Goal: Information Seeking & Learning: Learn about a topic

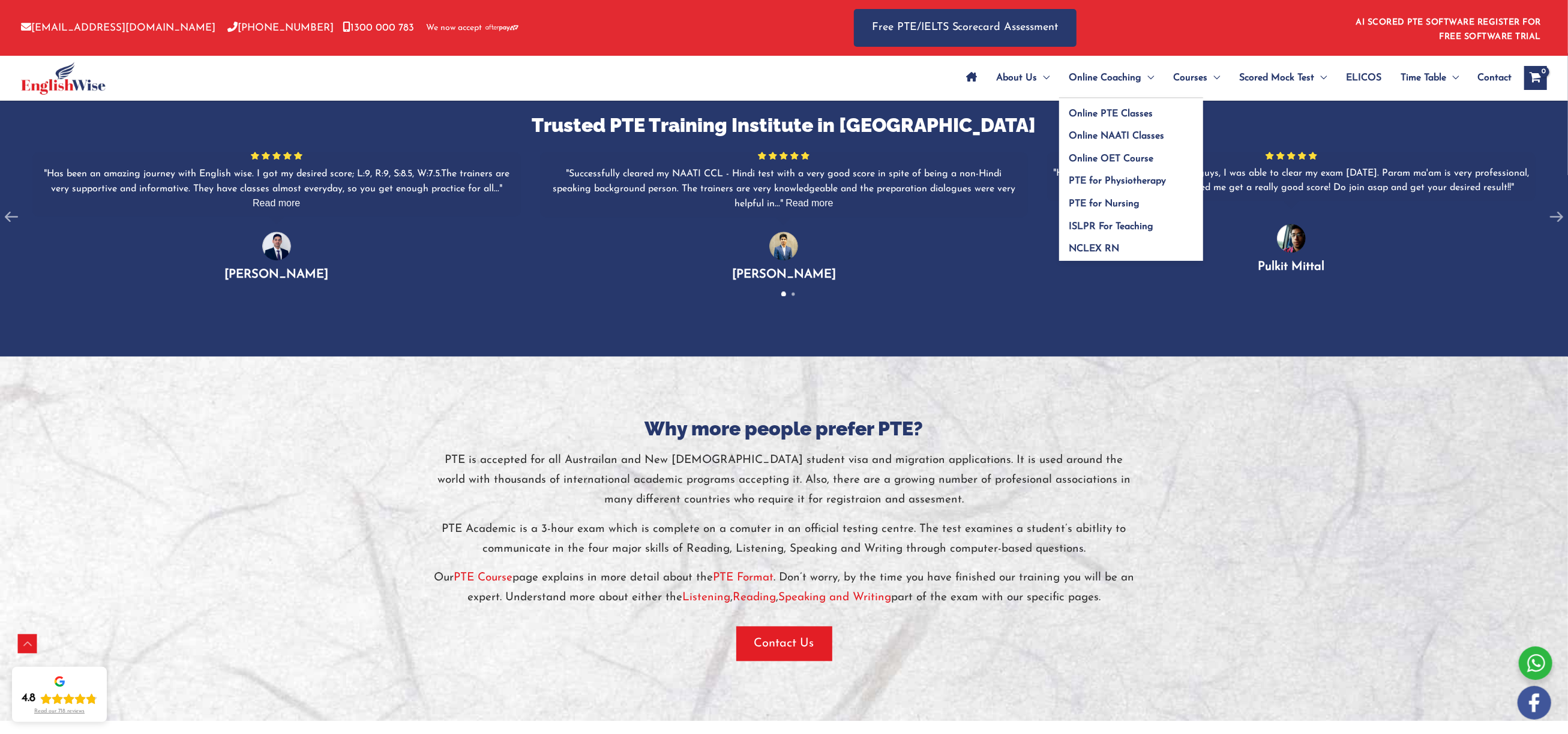
scroll to position [2252, 0]
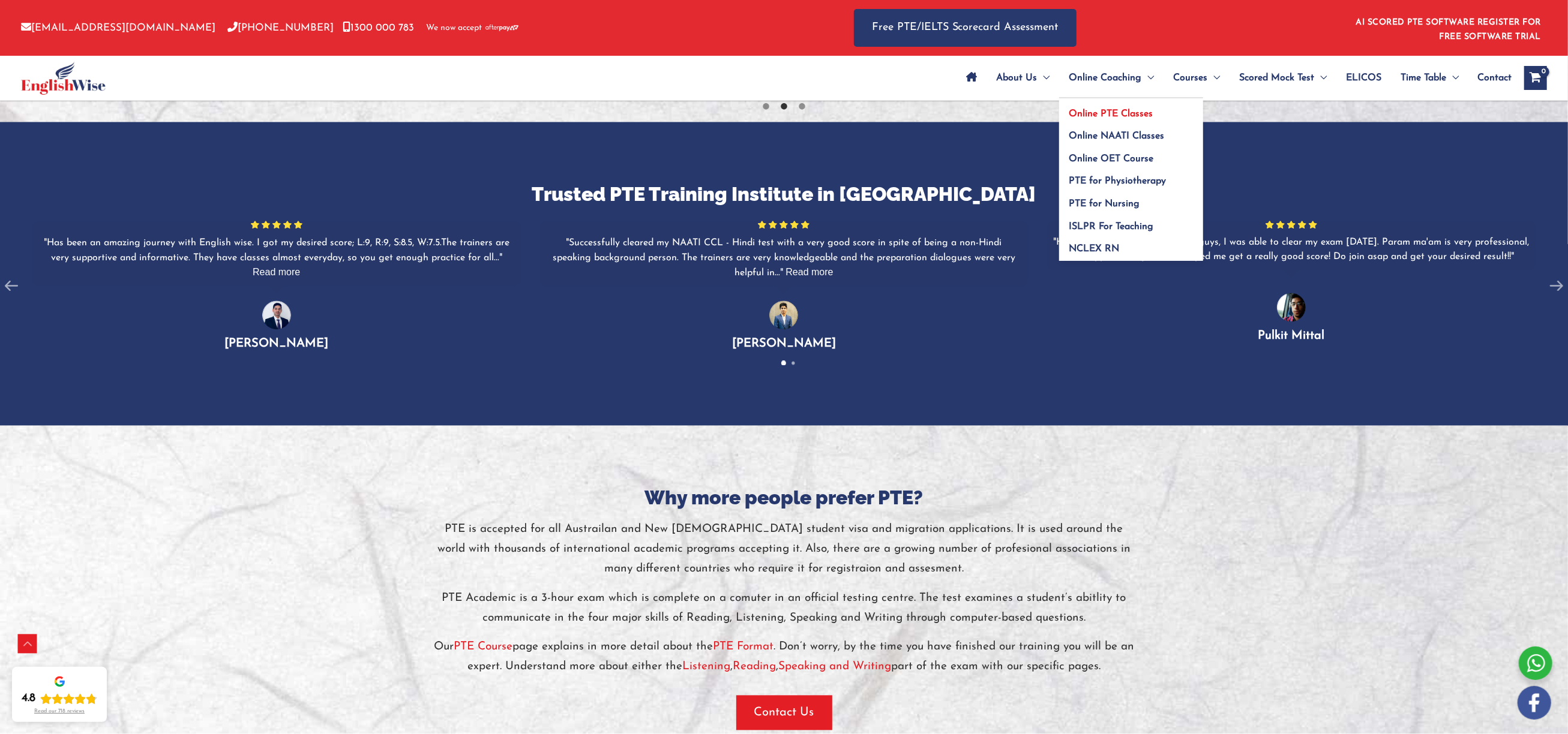
click at [1098, 110] on span "Online PTE Classes" at bounding box center [1110, 114] width 84 height 10
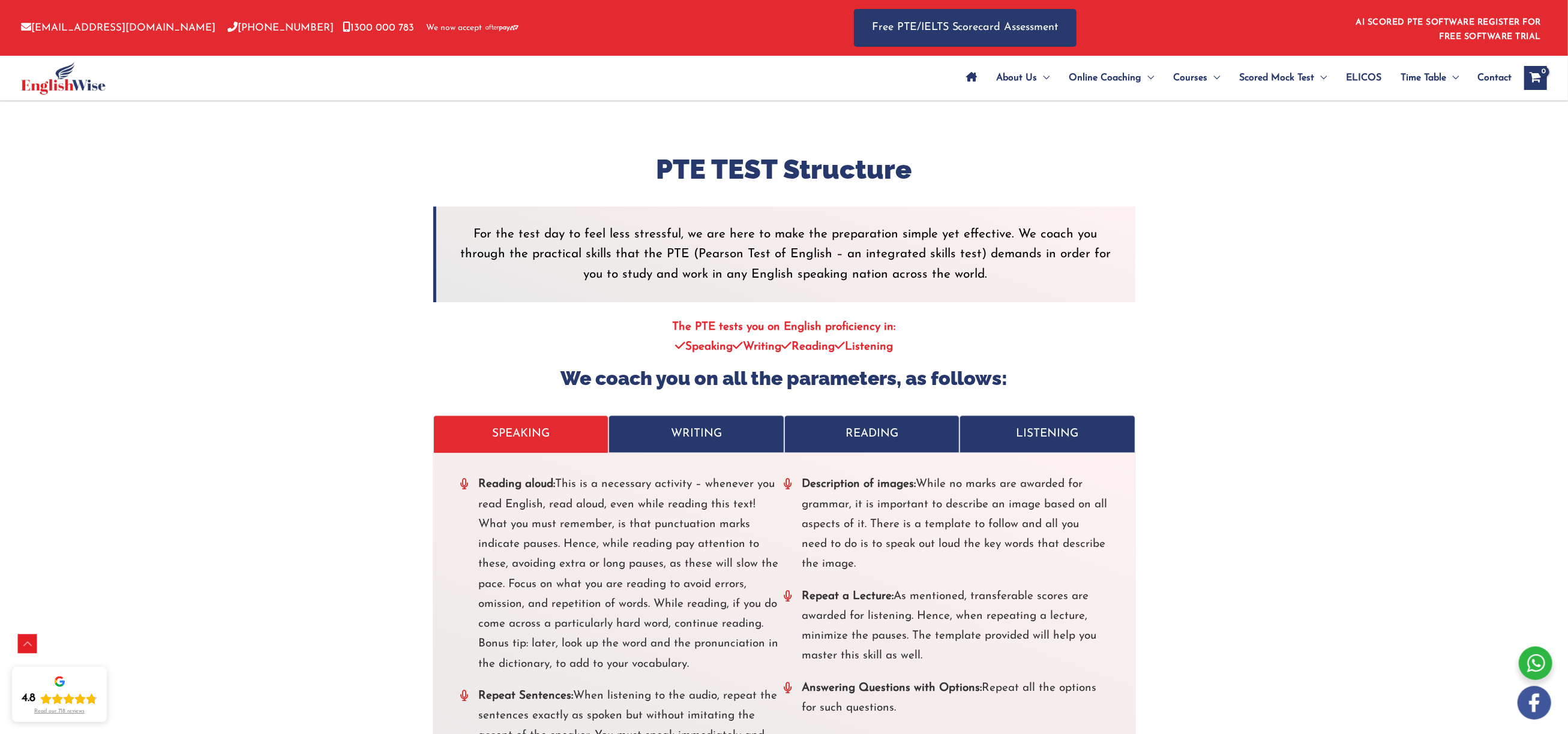
scroll to position [2336, 0]
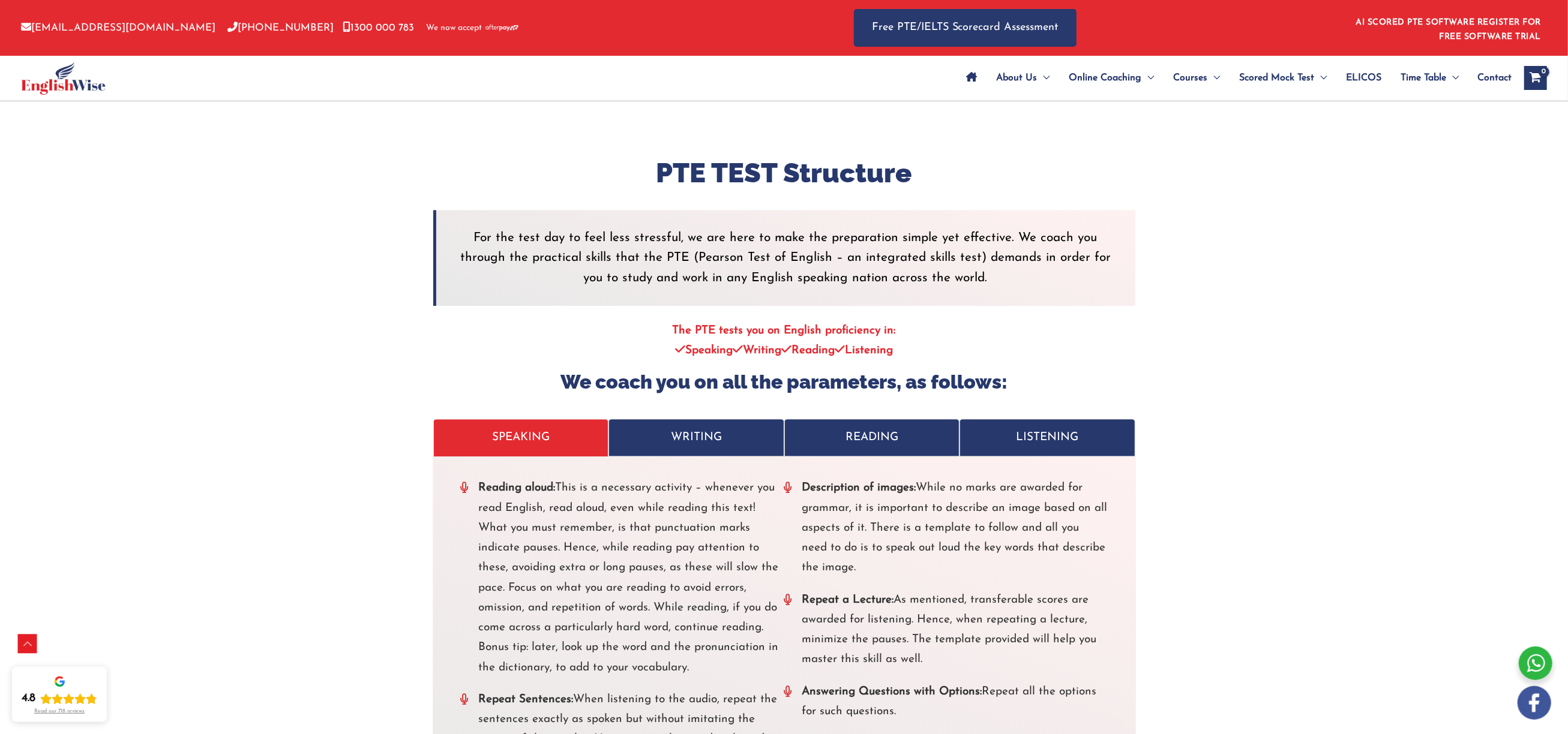
click at [695, 440] on p "WRITING" at bounding box center [696, 438] width 151 height 20
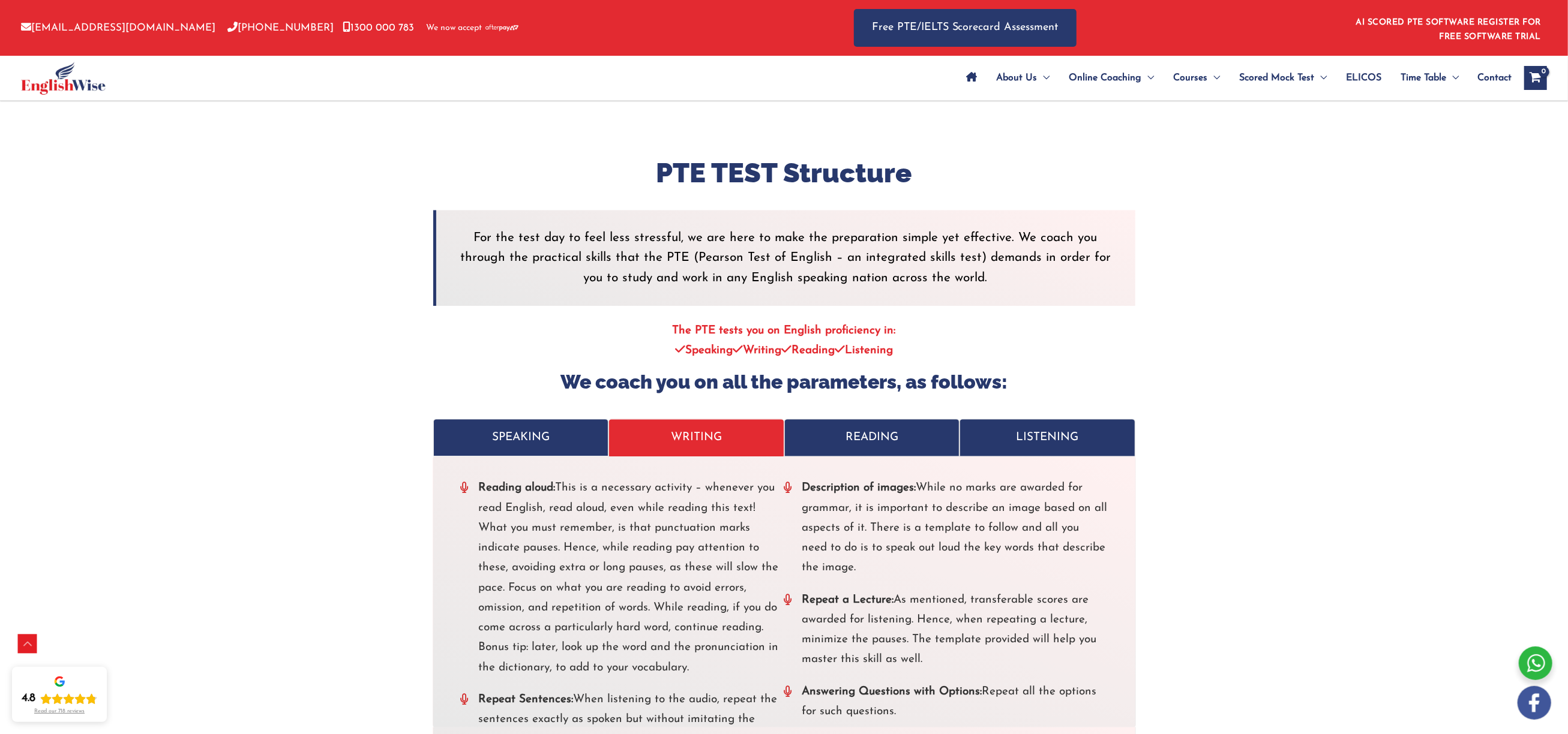
scroll to position [2337, 0]
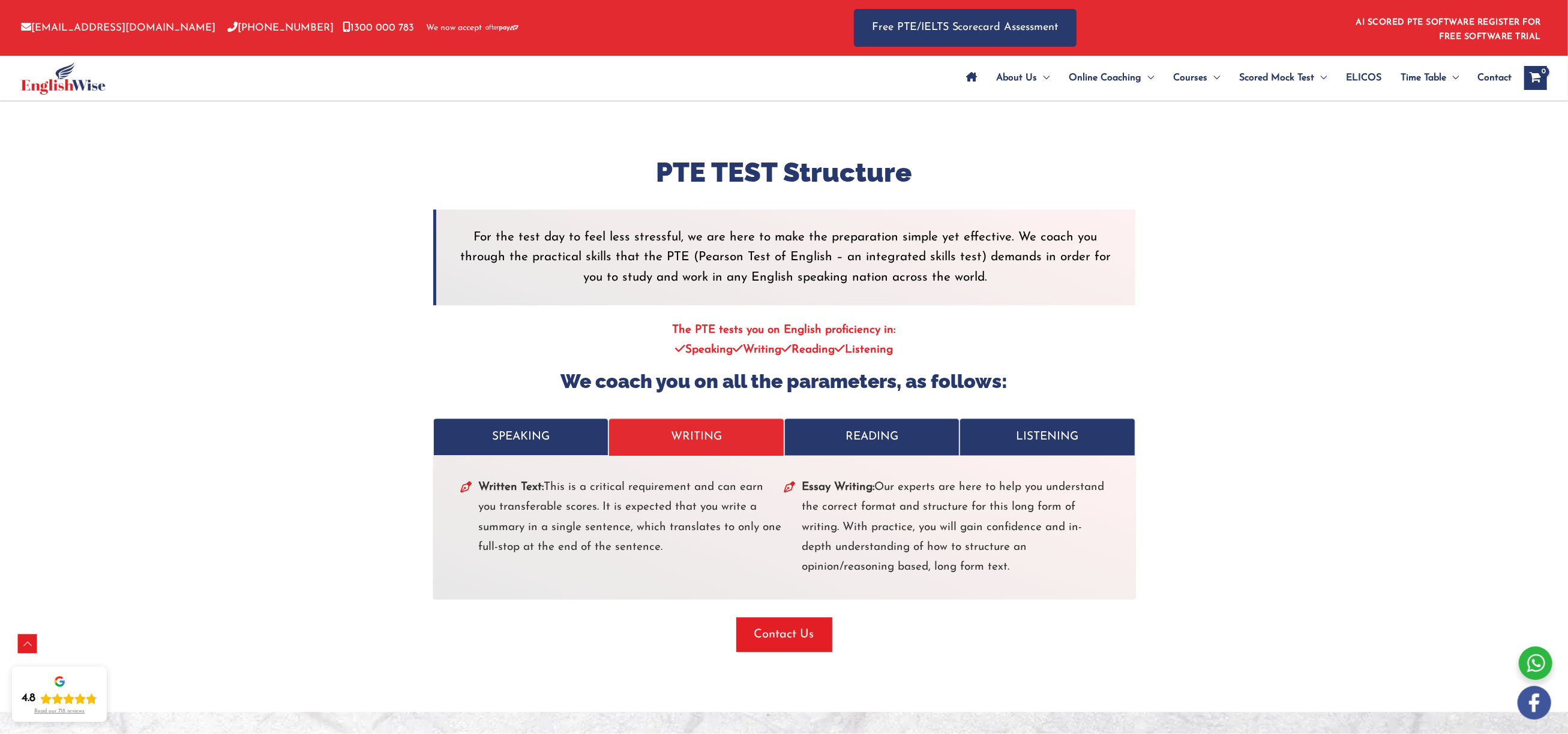
click at [841, 442] on p "READING" at bounding box center [872, 438] width 151 height 20
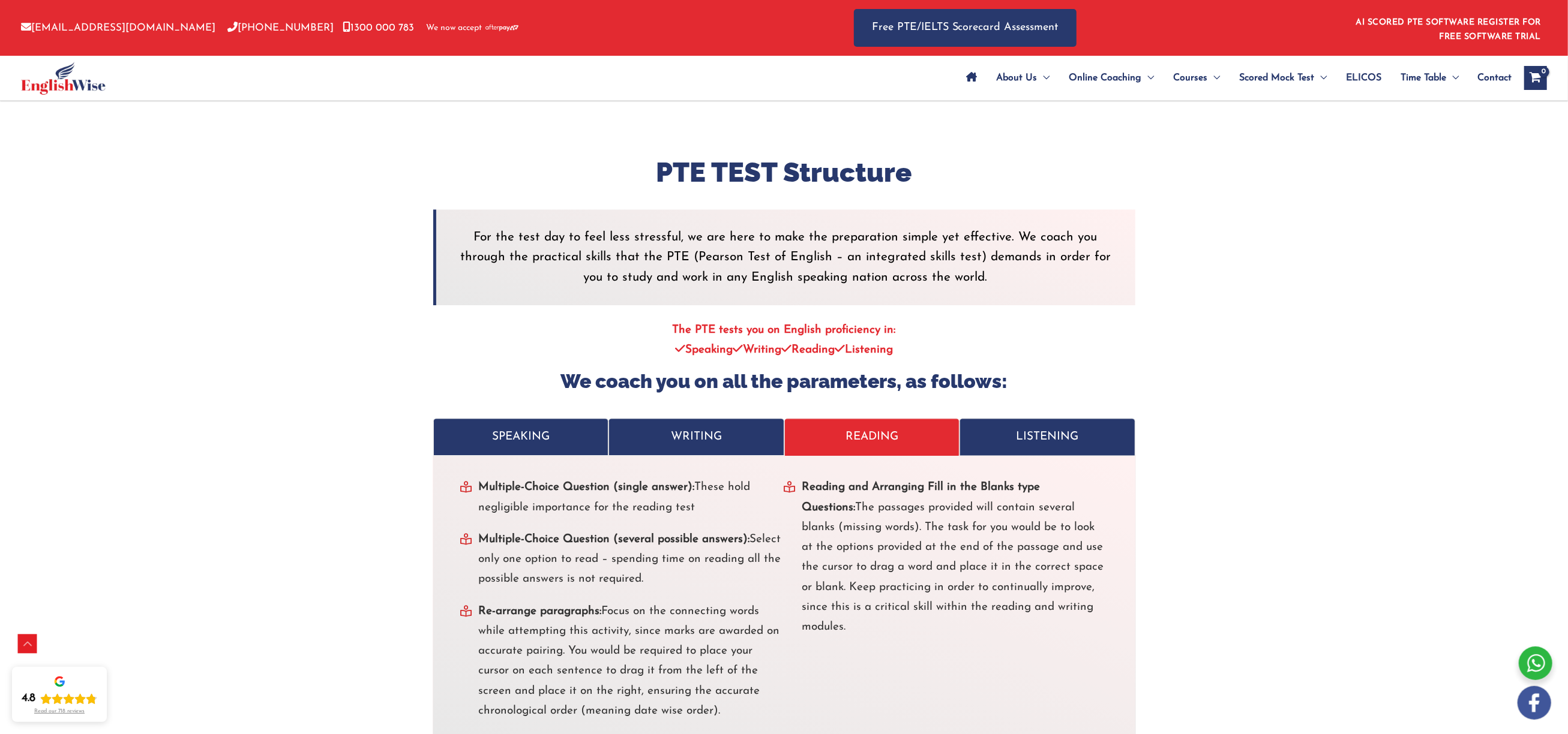
click at [1012, 443] on p "LISTENING" at bounding box center [1048, 438] width 151 height 20
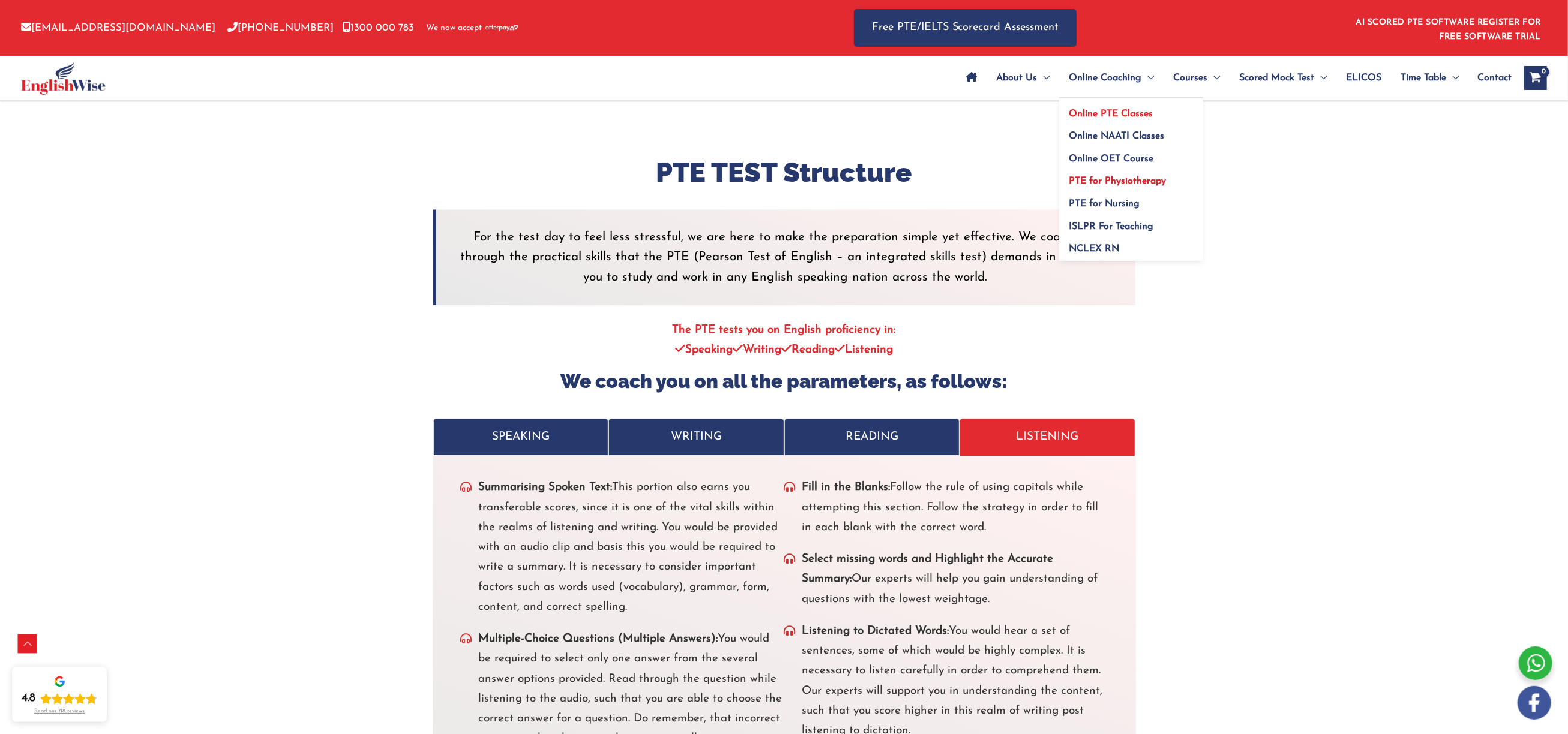
click at [1100, 179] on span "PTE for Physiotherapy" at bounding box center [1117, 181] width 97 height 10
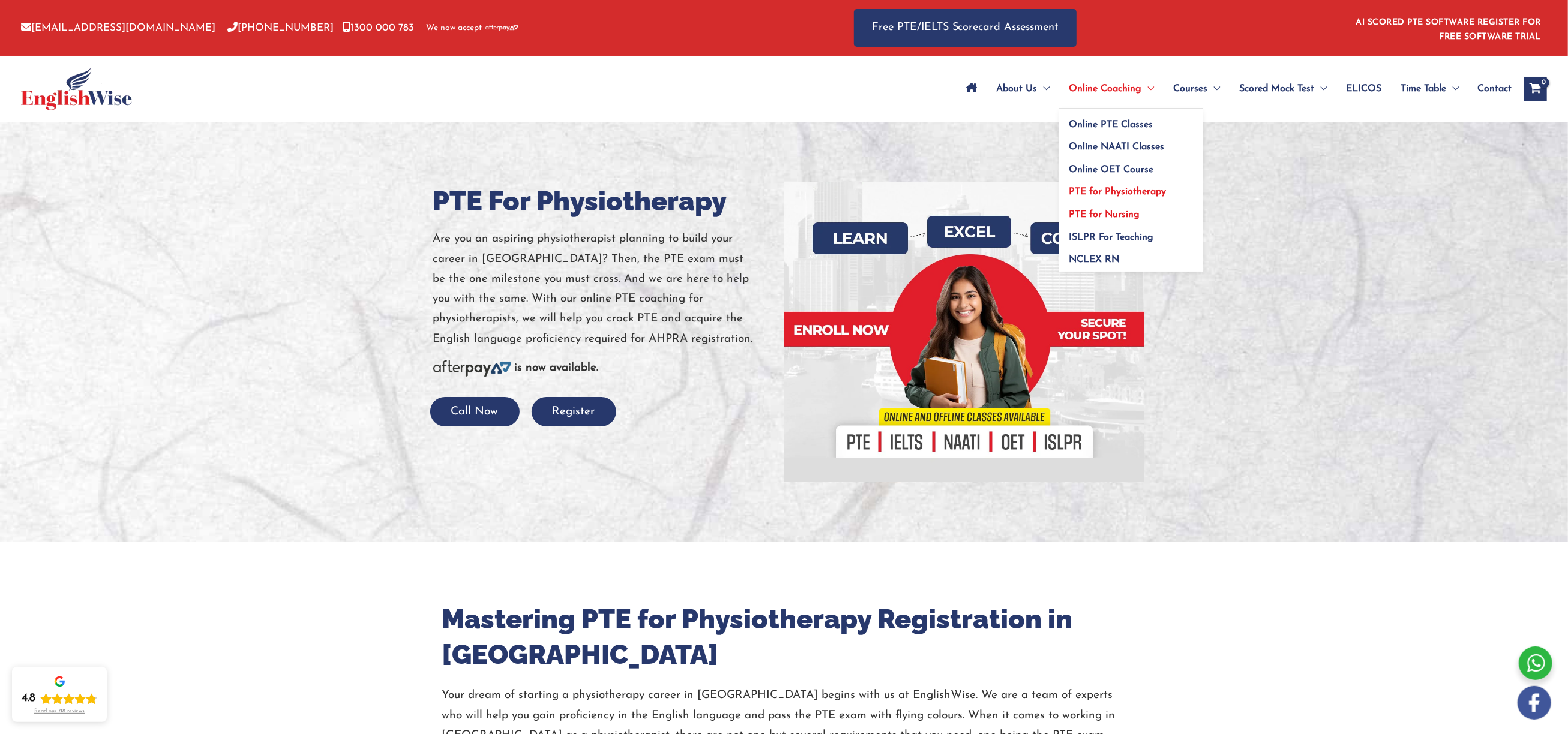
click at [1099, 210] on span "PTE for Nursing" at bounding box center [1104, 215] width 71 height 10
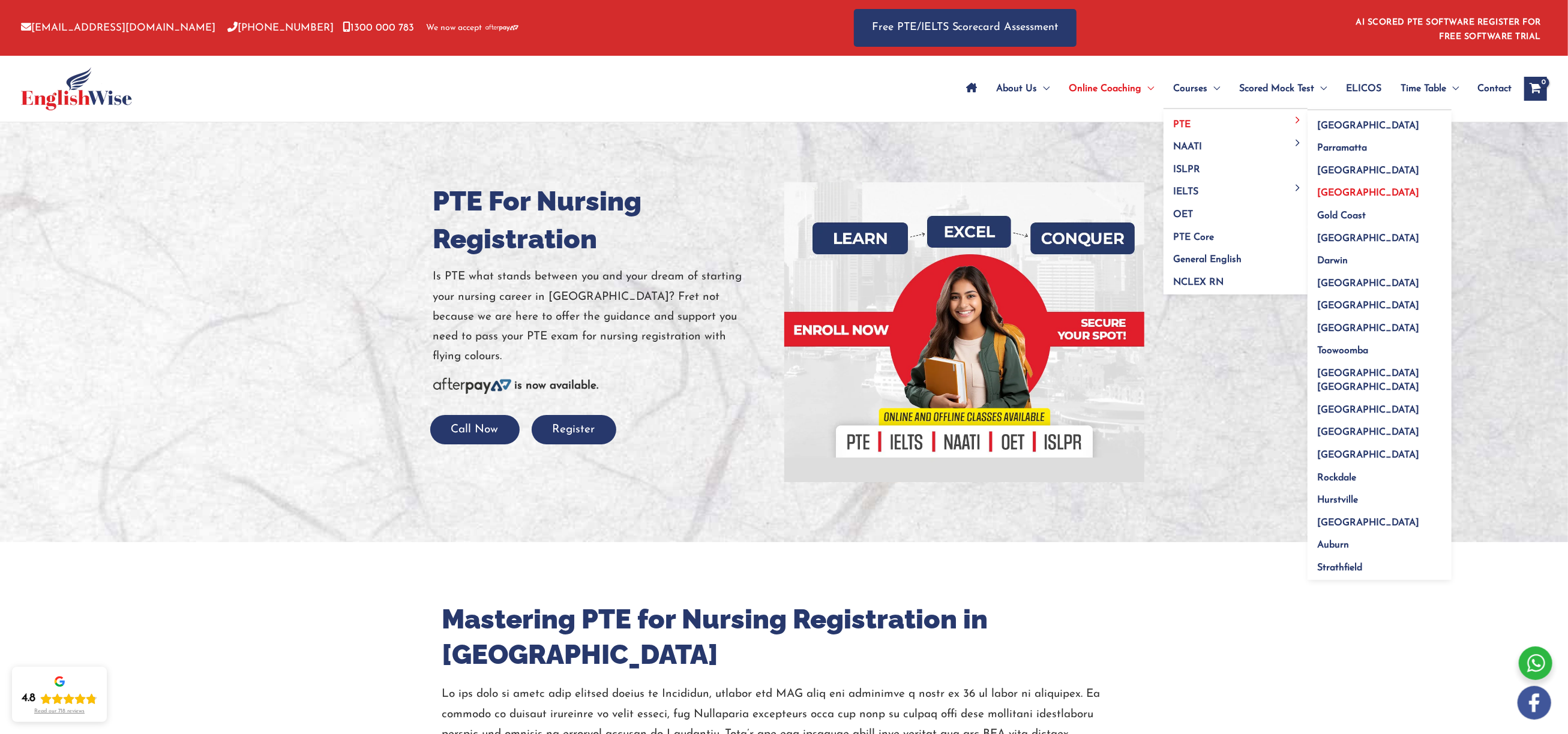
click at [1330, 192] on span "[GEOGRAPHIC_DATA]" at bounding box center [1368, 193] width 102 height 10
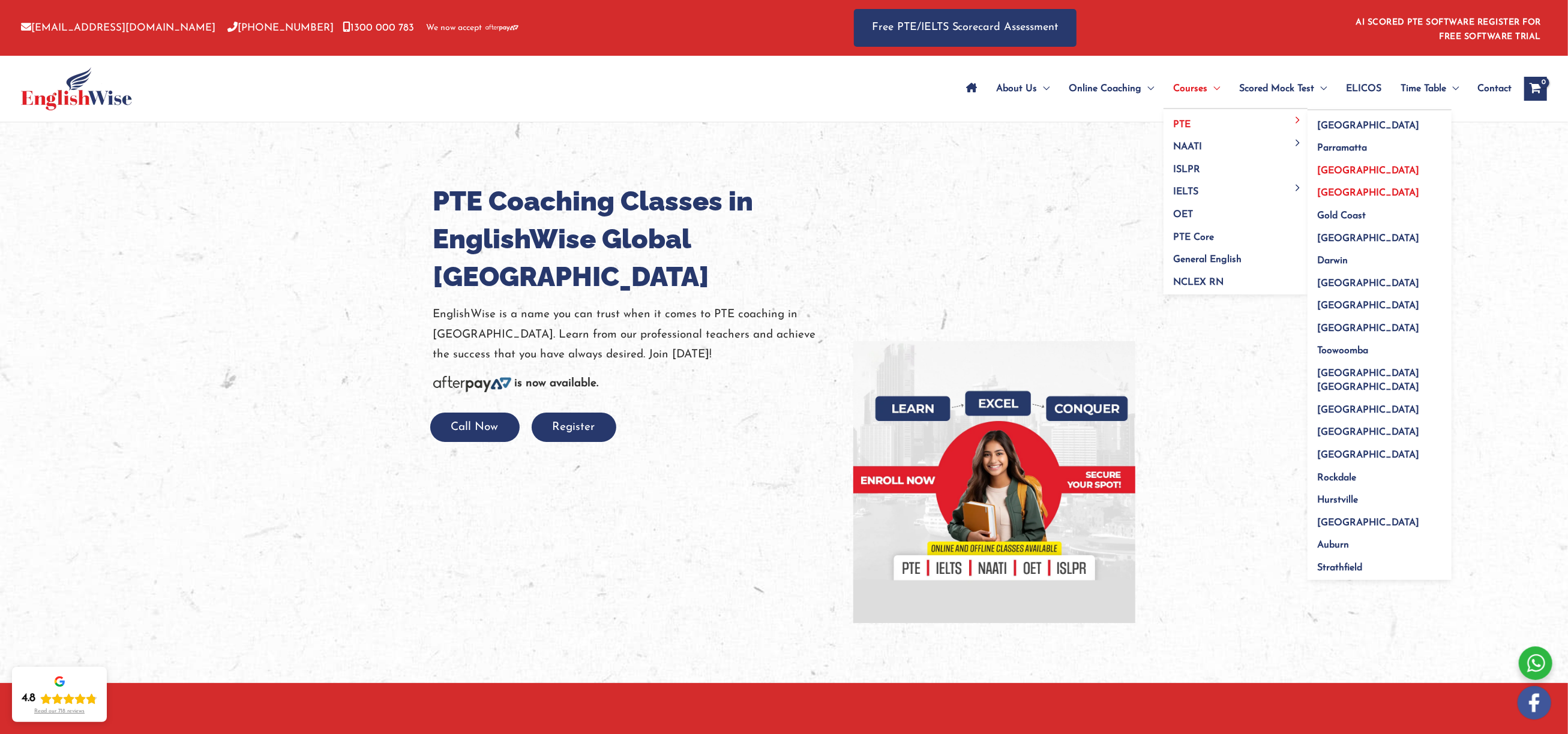
click at [1329, 171] on span "[GEOGRAPHIC_DATA]" at bounding box center [1368, 171] width 102 height 10
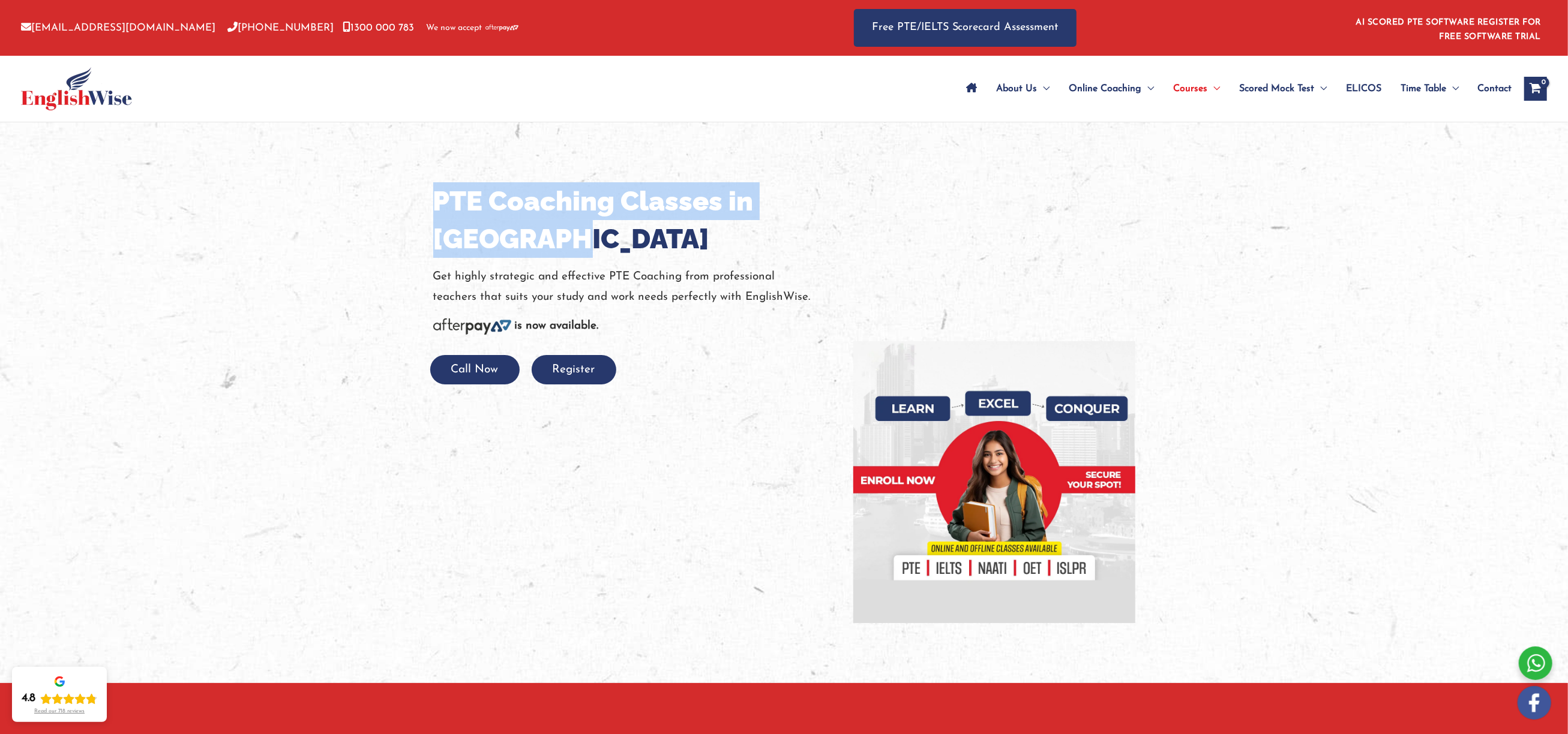
drag, startPoint x: 587, startPoint y: 237, endPoint x: 419, endPoint y: 204, distance: 171.2
click at [424, 204] on div "PTE Coaching Classes in [GEOGRAPHIC_DATA] Get highly strategic and effective PT…" at bounding box center [784, 402] width 720 height 560
click at [333, 307] on div at bounding box center [784, 402] width 1568 height 560
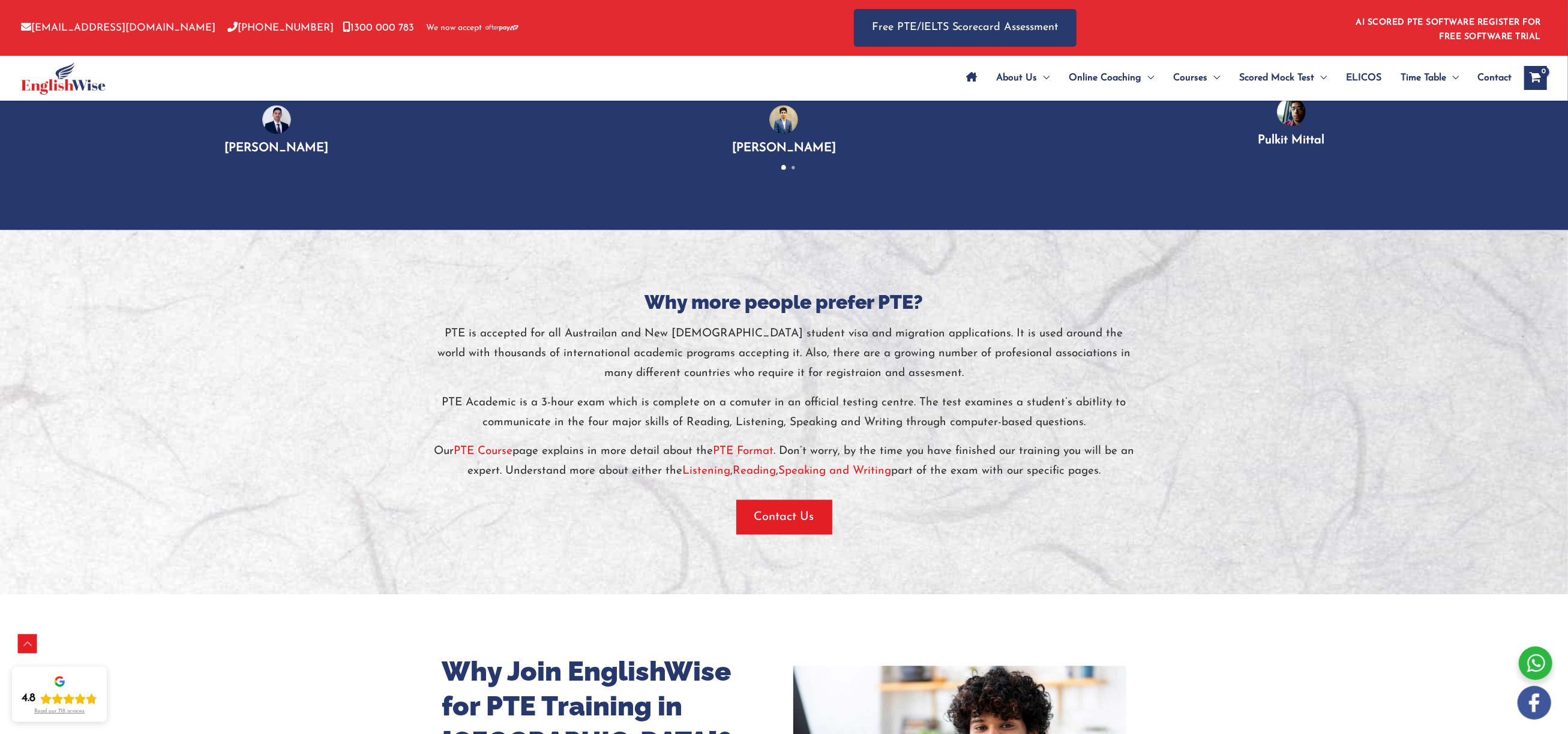
scroll to position [2498, 0]
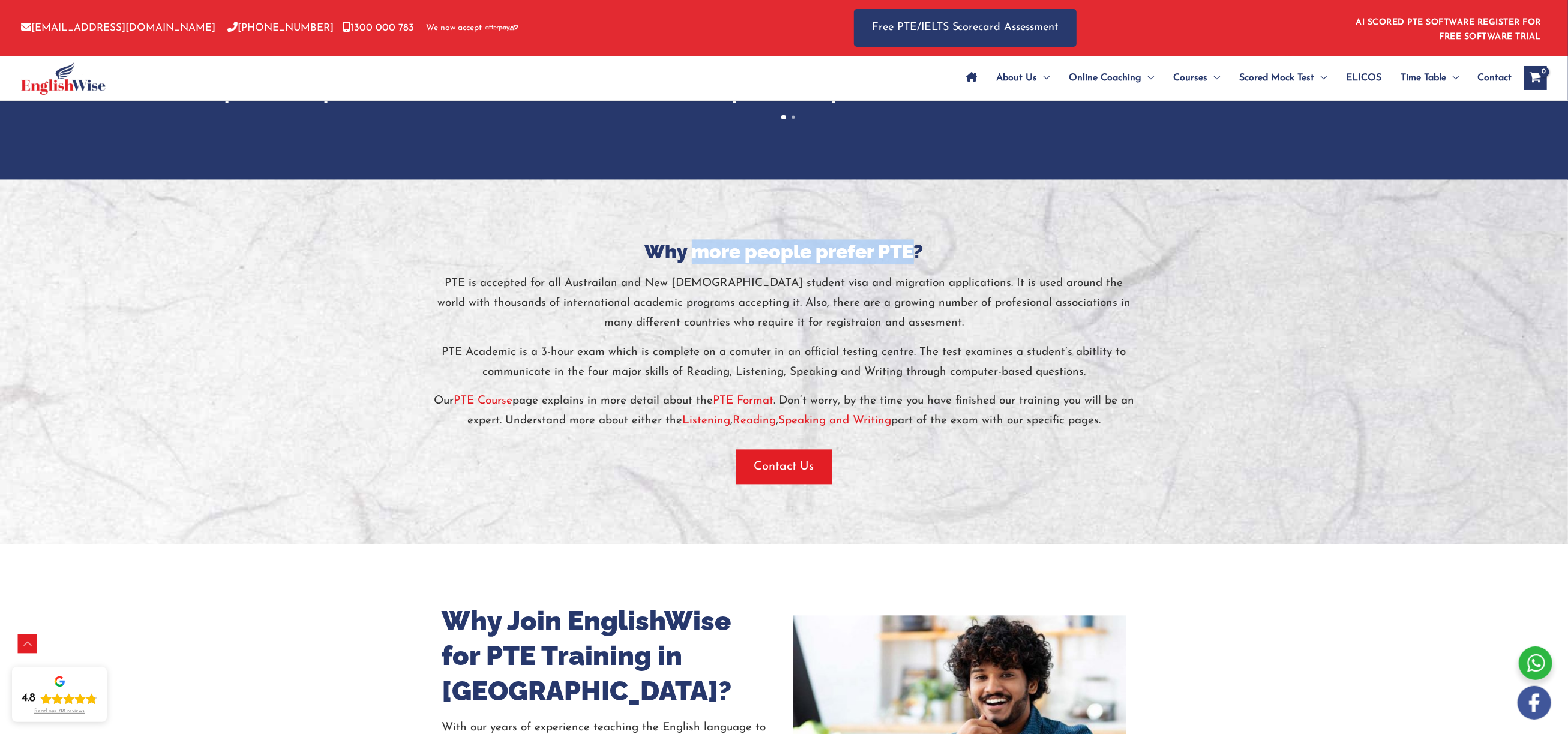
drag, startPoint x: 918, startPoint y: 236, endPoint x: 692, endPoint y: 227, distance: 226.2
click at [692, 239] on h3 "Why more people prefer PTE?" at bounding box center [784, 252] width 702 height 25
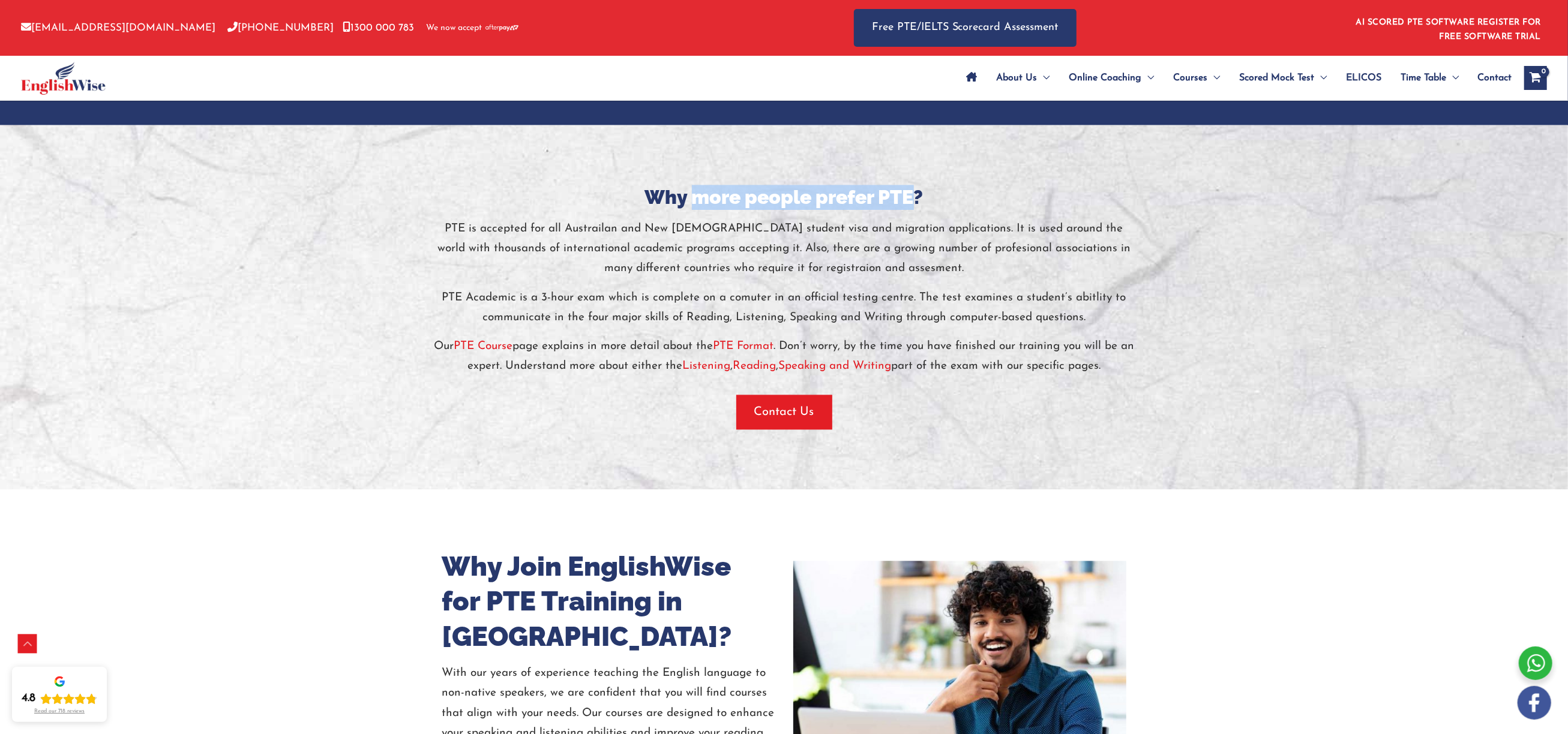
scroll to position [2556, 0]
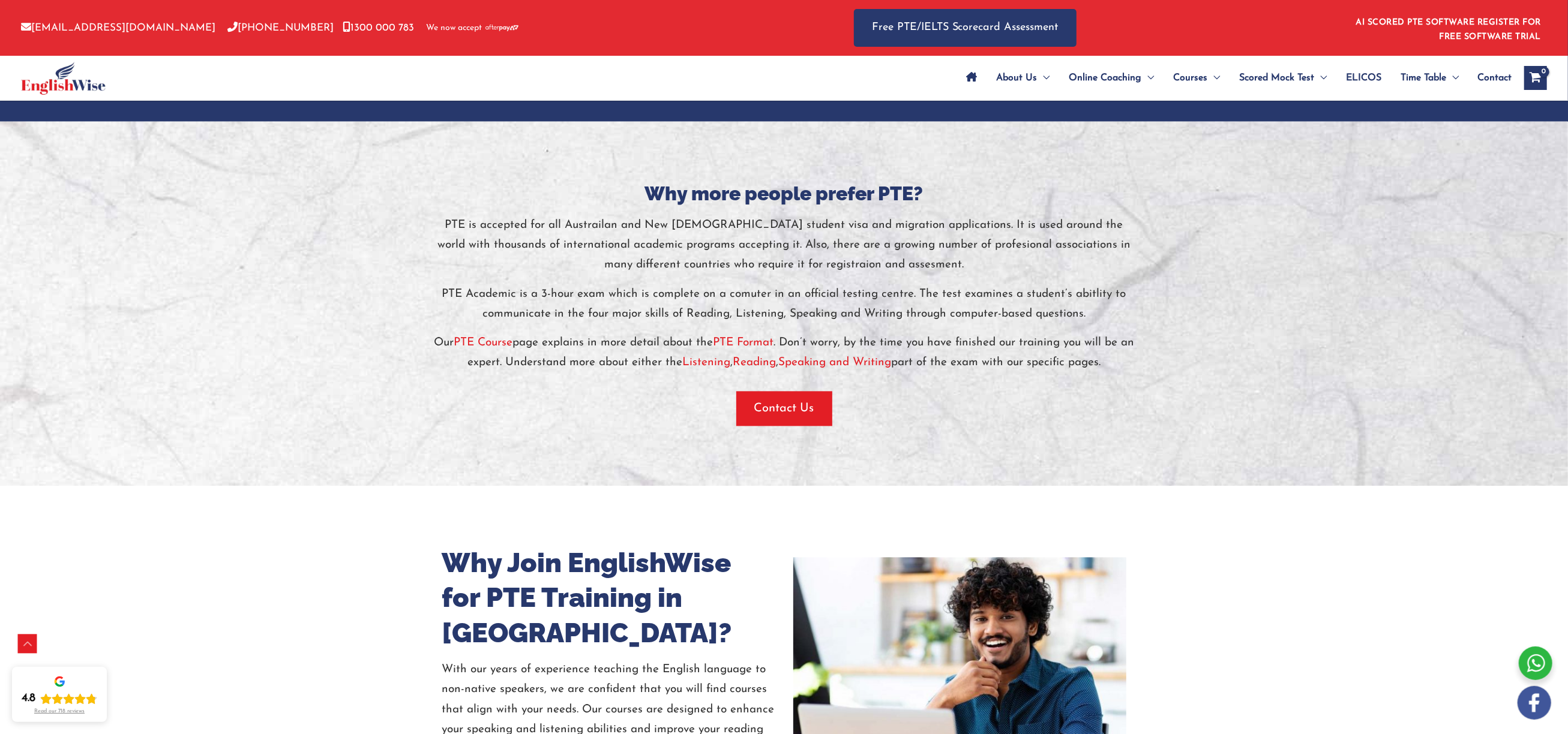
click at [1047, 341] on p "Our PTE Course page explains in more detail about the PTE Format . Don’t worry,…" at bounding box center [784, 353] width 702 height 40
drag, startPoint x: 1114, startPoint y: 347, endPoint x: 313, endPoint y: 173, distance: 819.7
click at [424, 173] on div "Why more people prefer PTE? PTE is accepted for all Austrailan and New Zealand …" at bounding box center [784, 303] width 720 height 364
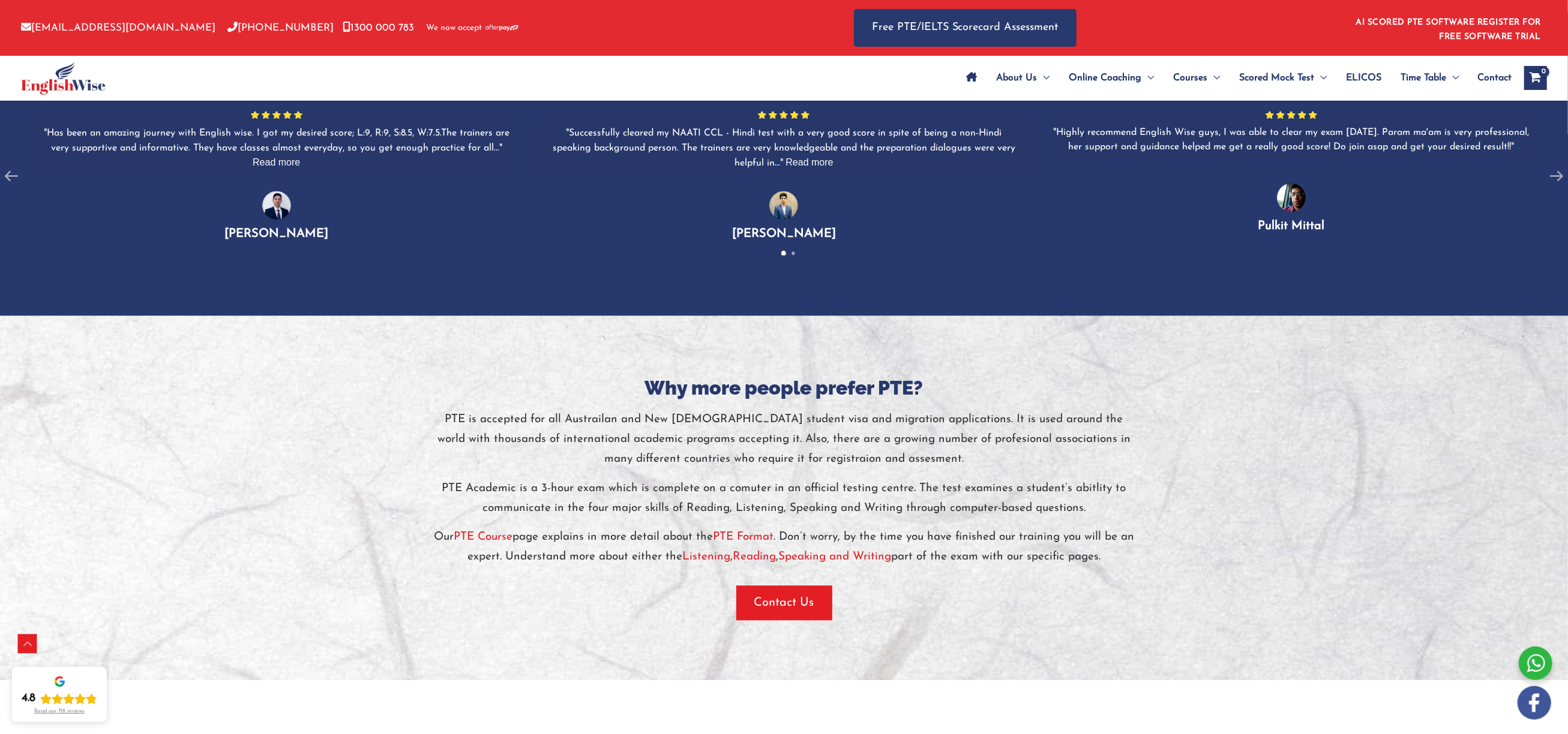
scroll to position [2419, 0]
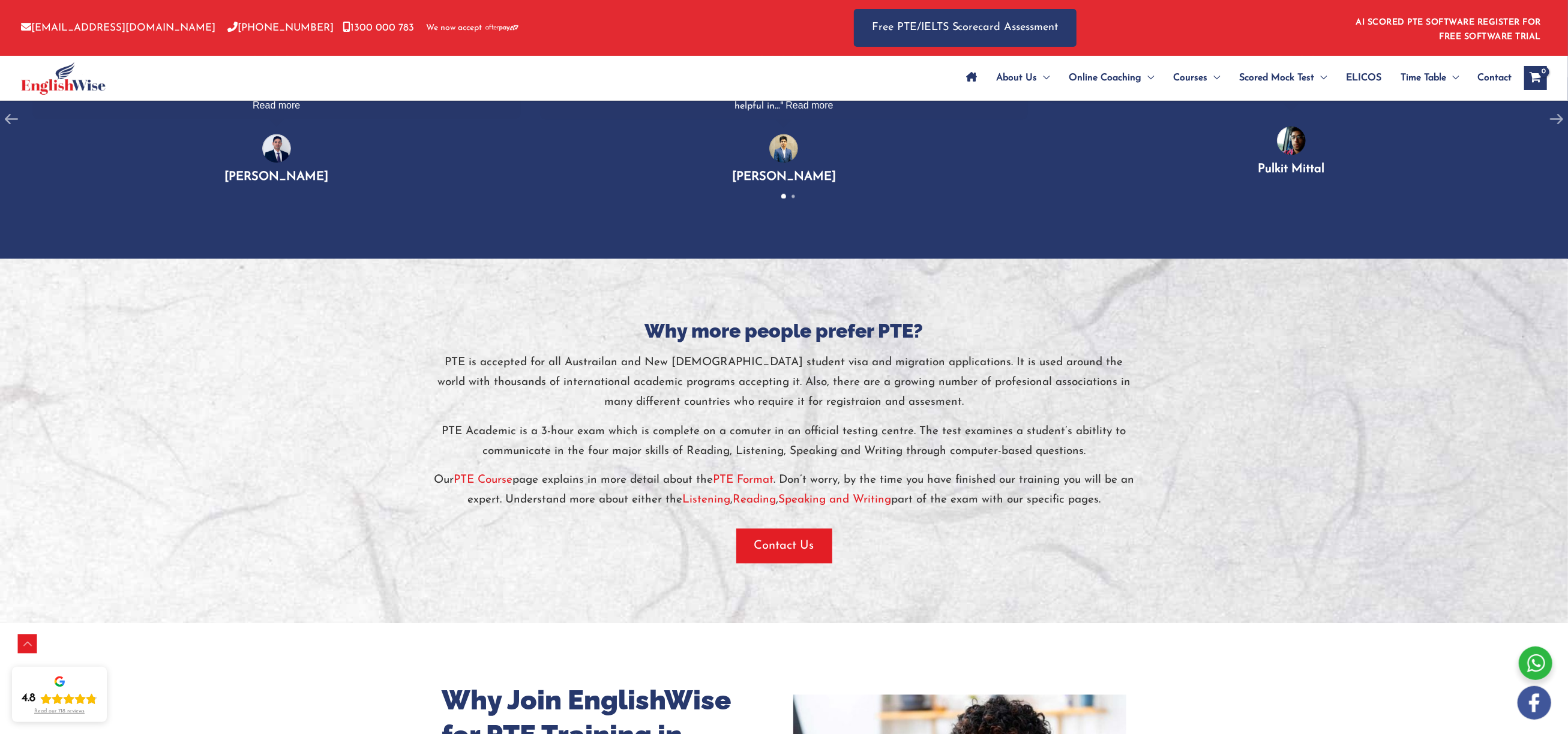
click at [317, 391] on div at bounding box center [784, 440] width 1568 height 364
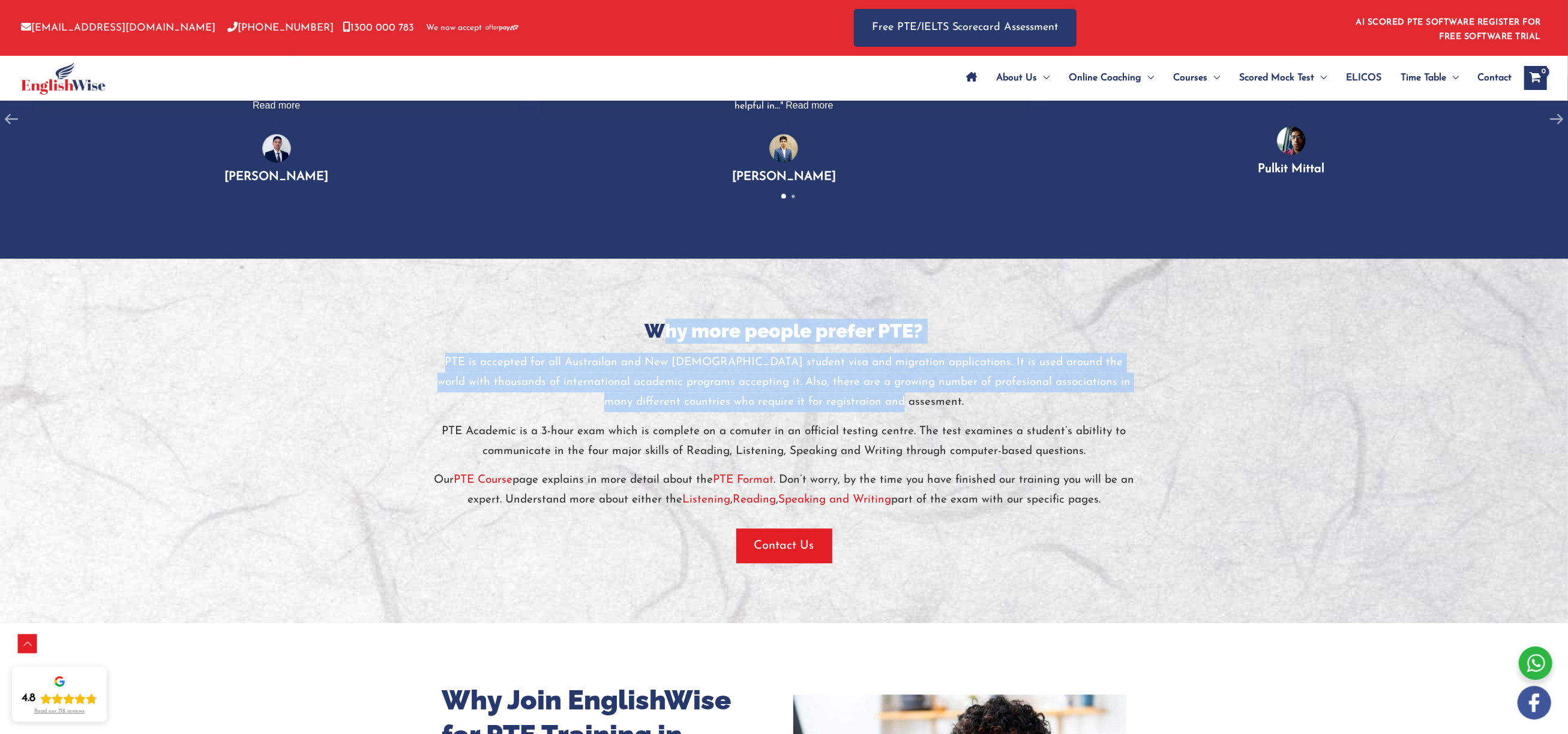
drag, startPoint x: 934, startPoint y: 385, endPoint x: 666, endPoint y: 307, distance: 279.1
click at [666, 319] on div "Why more people prefer PTE? PTE is accepted for all Austrailan and New Zealand …" at bounding box center [784, 440] width 702 height 244
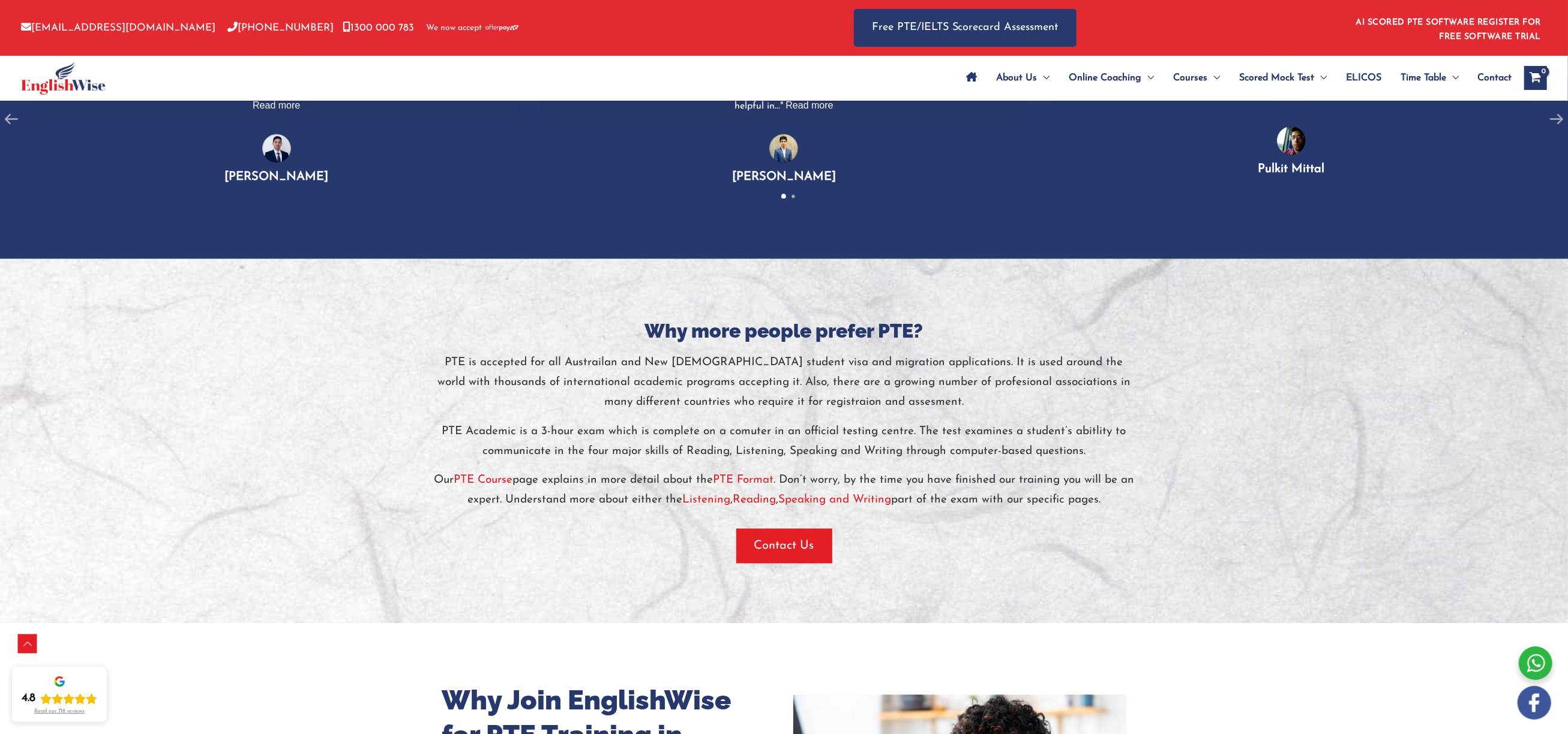
click at [999, 450] on div "PTE is accepted for all Austrailan and New [DEMOGRAPHIC_DATA] student visa and …" at bounding box center [784, 431] width 702 height 158
drag, startPoint x: 1126, startPoint y: 479, endPoint x: 589, endPoint y: 288, distance: 570.0
click at [589, 288] on div "Why more people prefer PTE? PTE is accepted for all Austrailan and New Zealand …" at bounding box center [784, 440] width 720 height 364
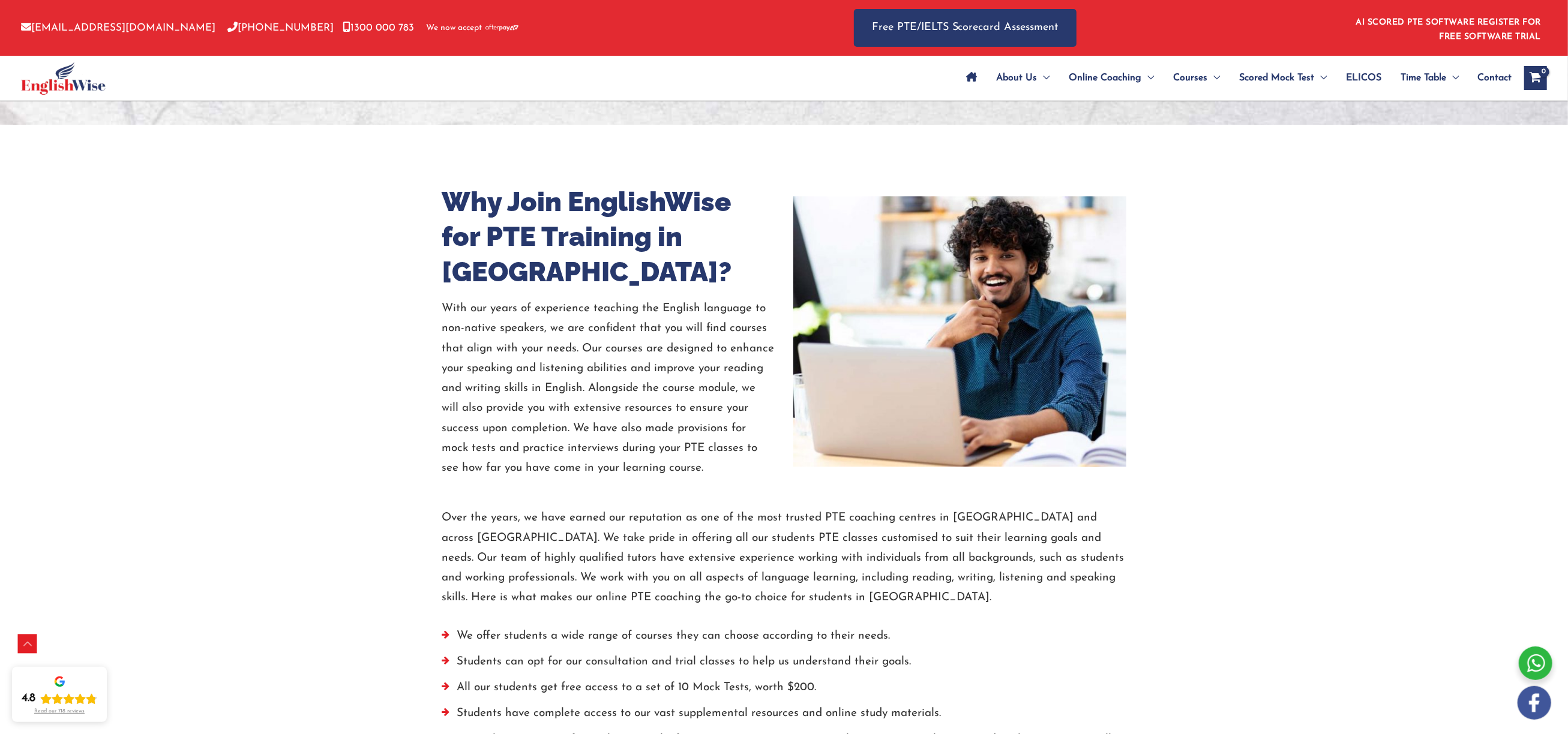
scroll to position [2925, 0]
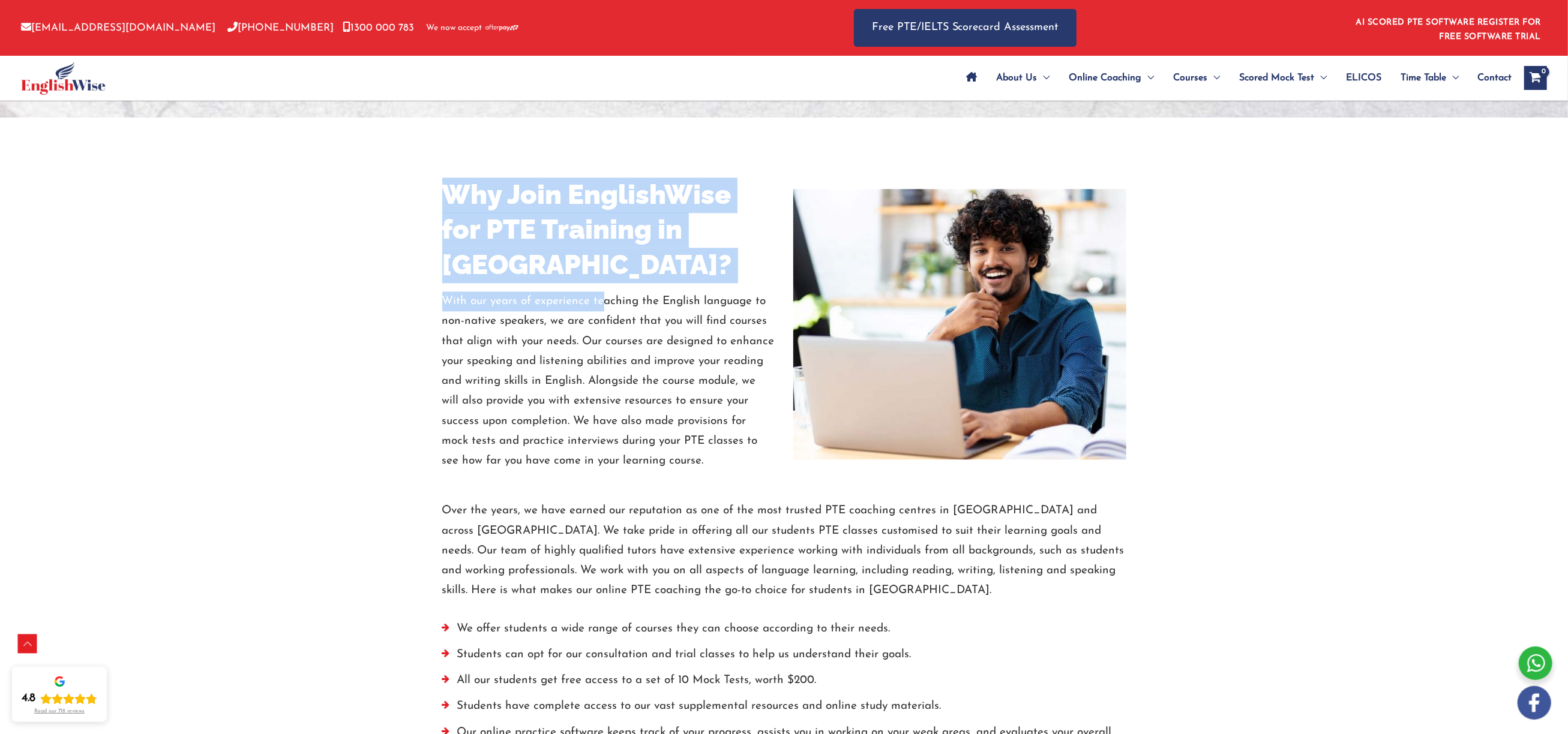
drag, startPoint x: 430, startPoint y: 187, endPoint x: 528, endPoint y: 270, distance: 128.4
click at [602, 288] on div "Why Join EnglishWise for PTE Training in [GEOGRAPHIC_DATA]? With our years of e…" at bounding box center [784, 325] width 720 height 294
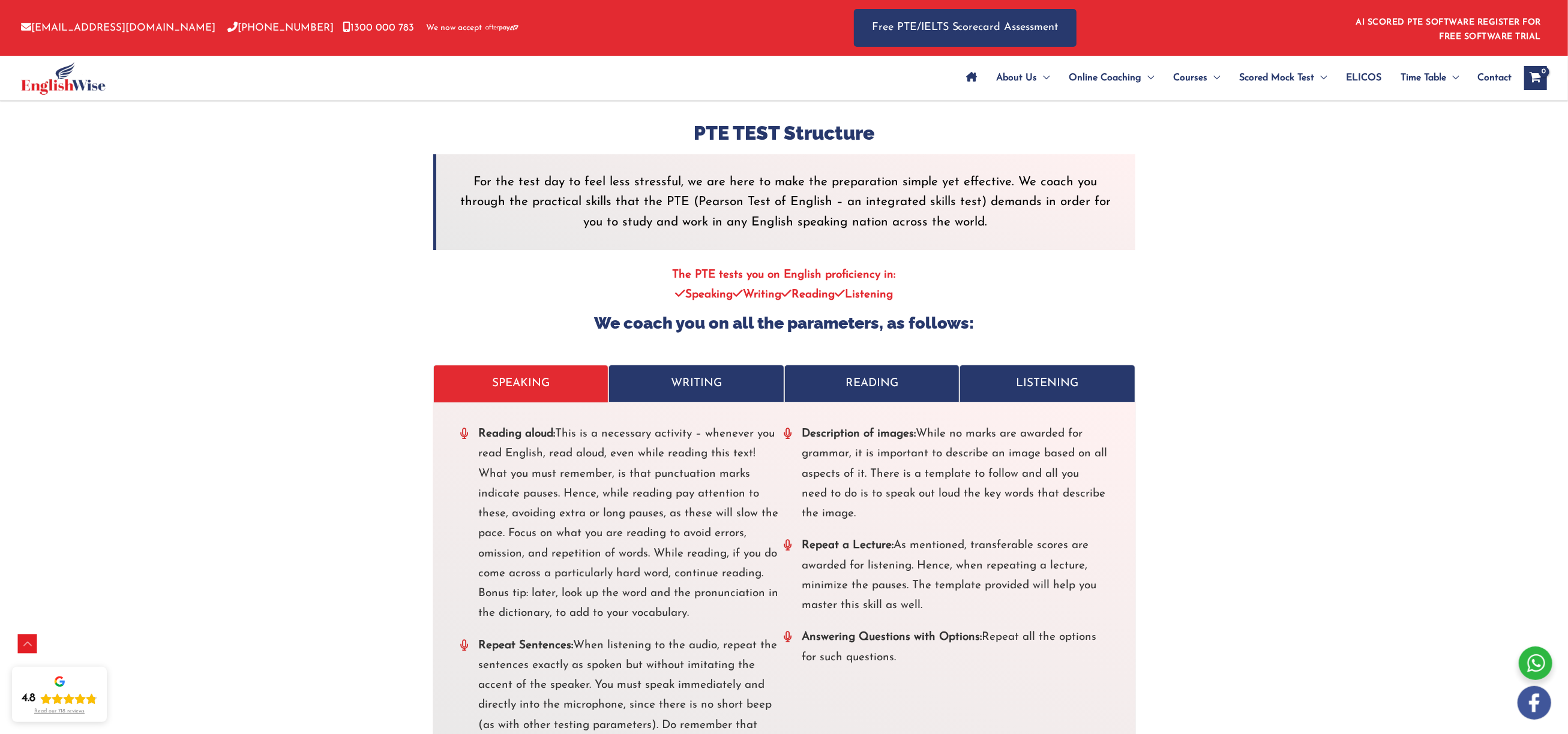
scroll to position [3777, 0]
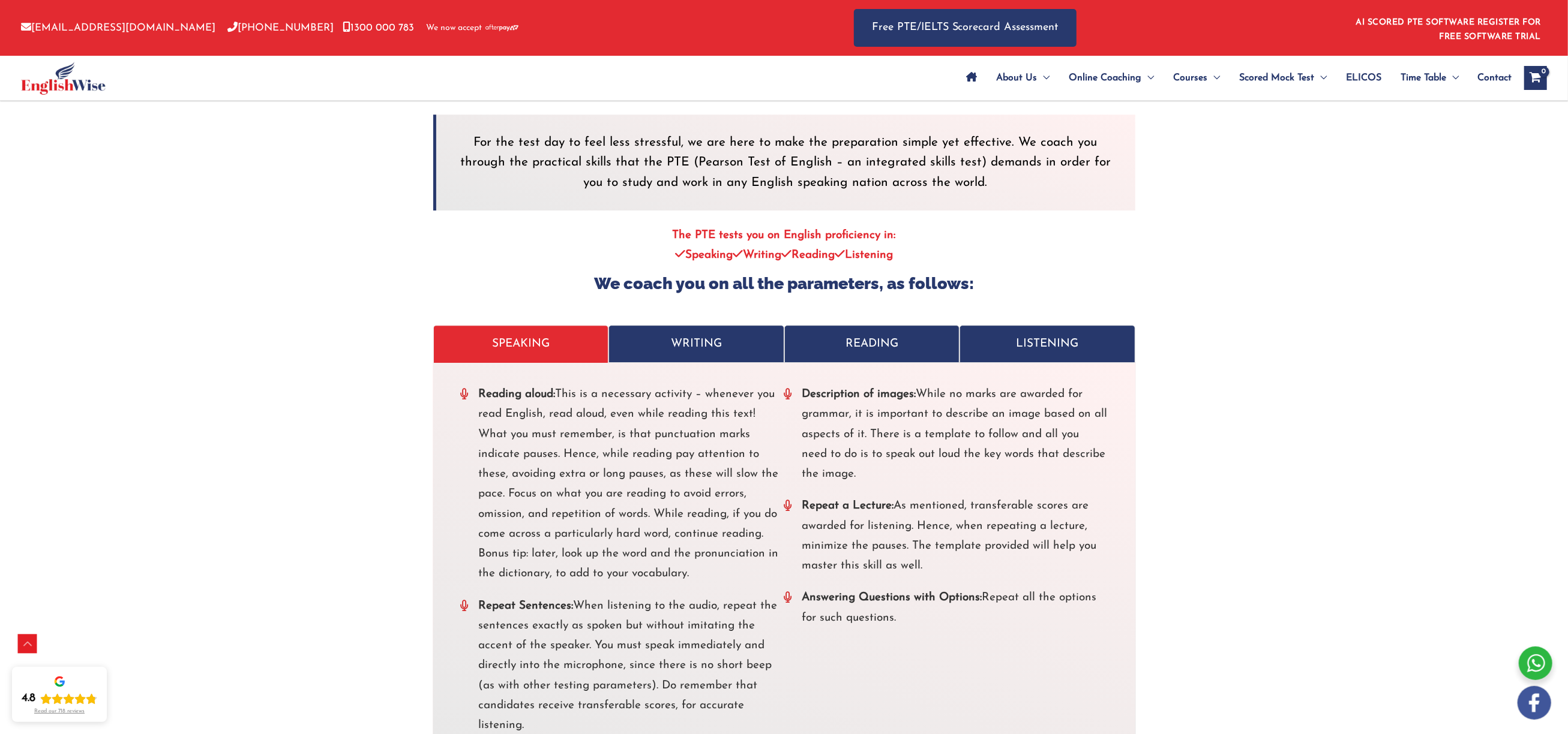
drag, startPoint x: 874, startPoint y: 317, endPoint x: 1016, endPoint y: 317, distance: 142.0
click at [874, 334] on p "READING" at bounding box center [872, 344] width 151 height 20
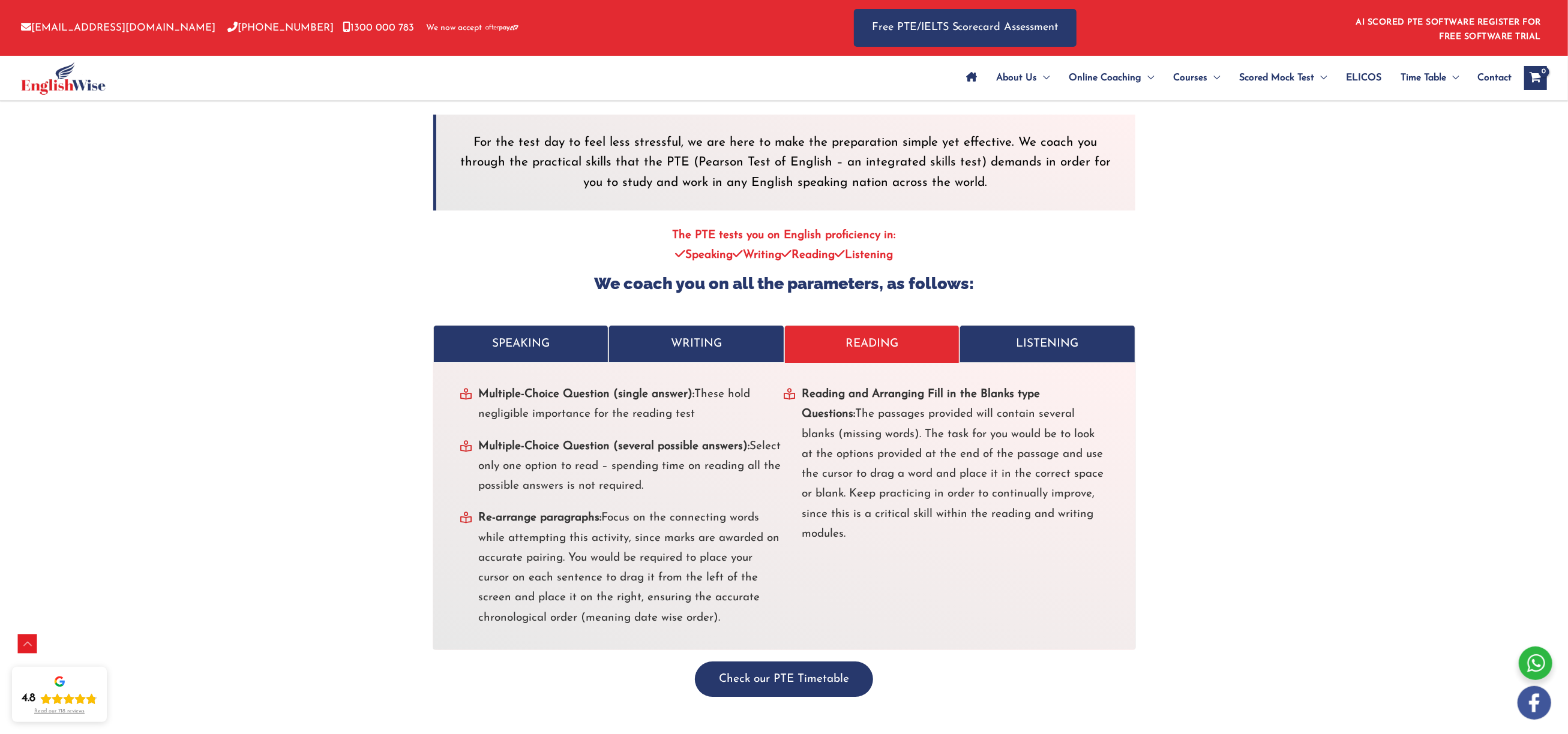
click at [1069, 334] on p "LISTENING" at bounding box center [1048, 344] width 151 height 20
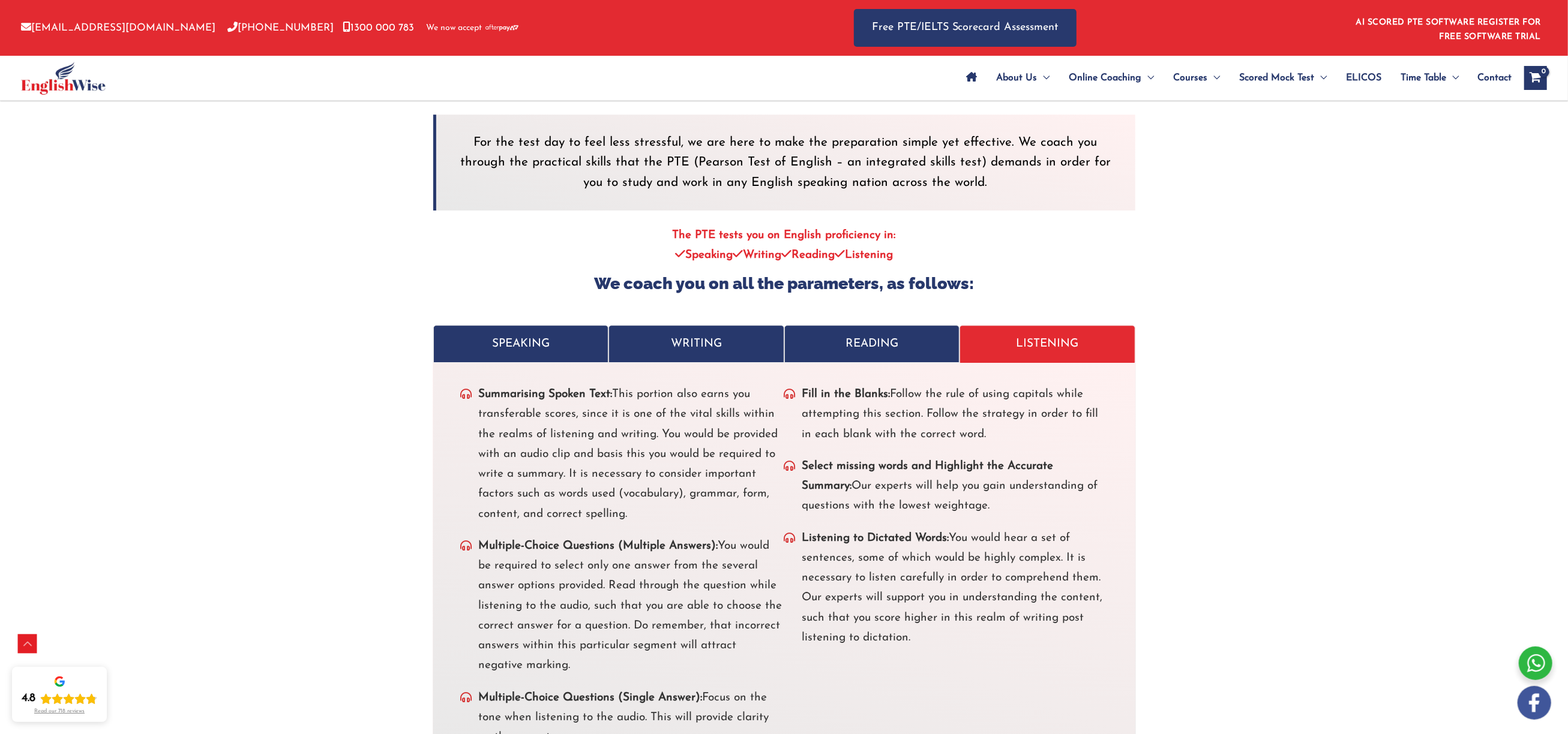
click at [924, 334] on p "READING" at bounding box center [872, 344] width 151 height 20
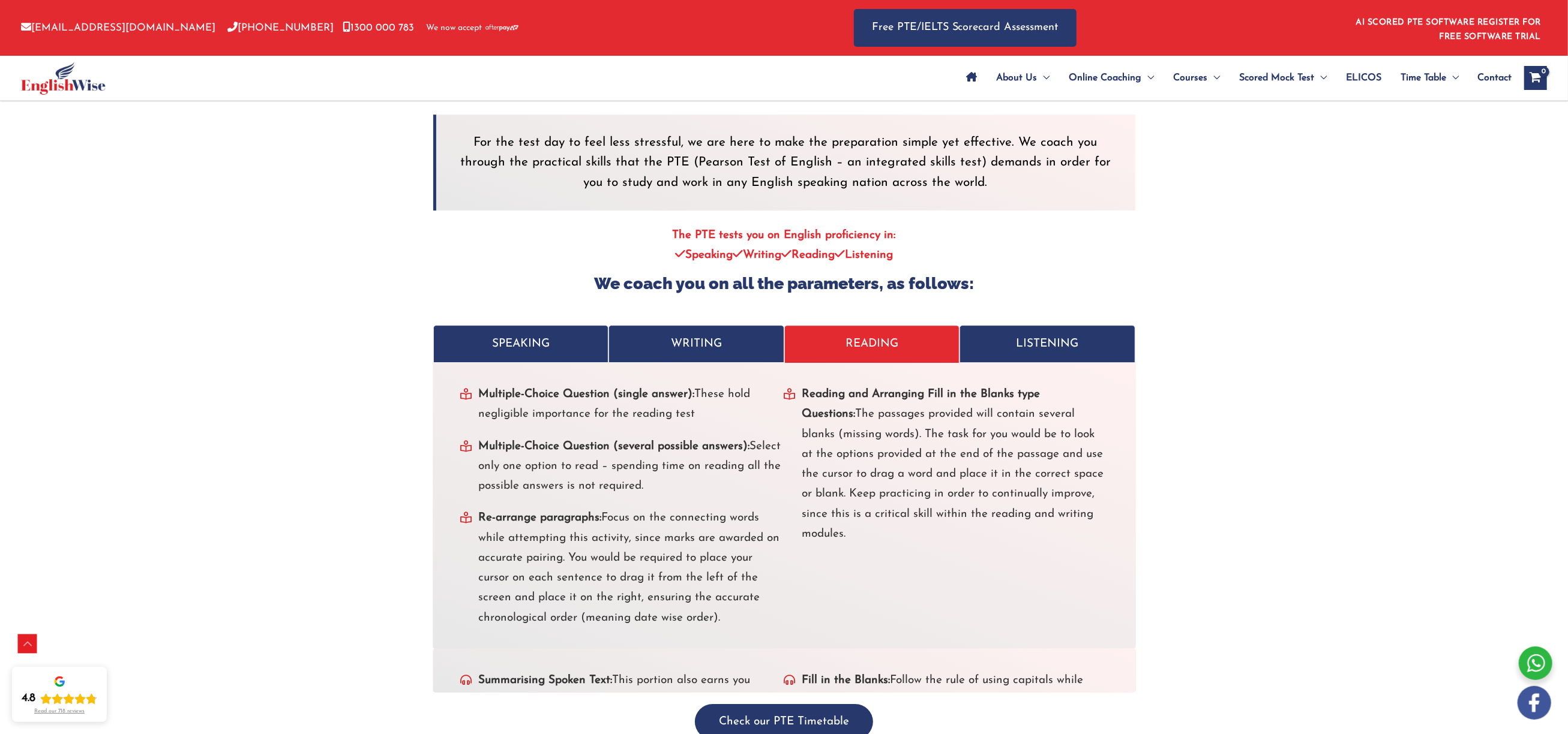
click at [708, 334] on p "WRITING" at bounding box center [696, 344] width 151 height 20
click at [526, 334] on p "SPEAKING" at bounding box center [521, 344] width 151 height 20
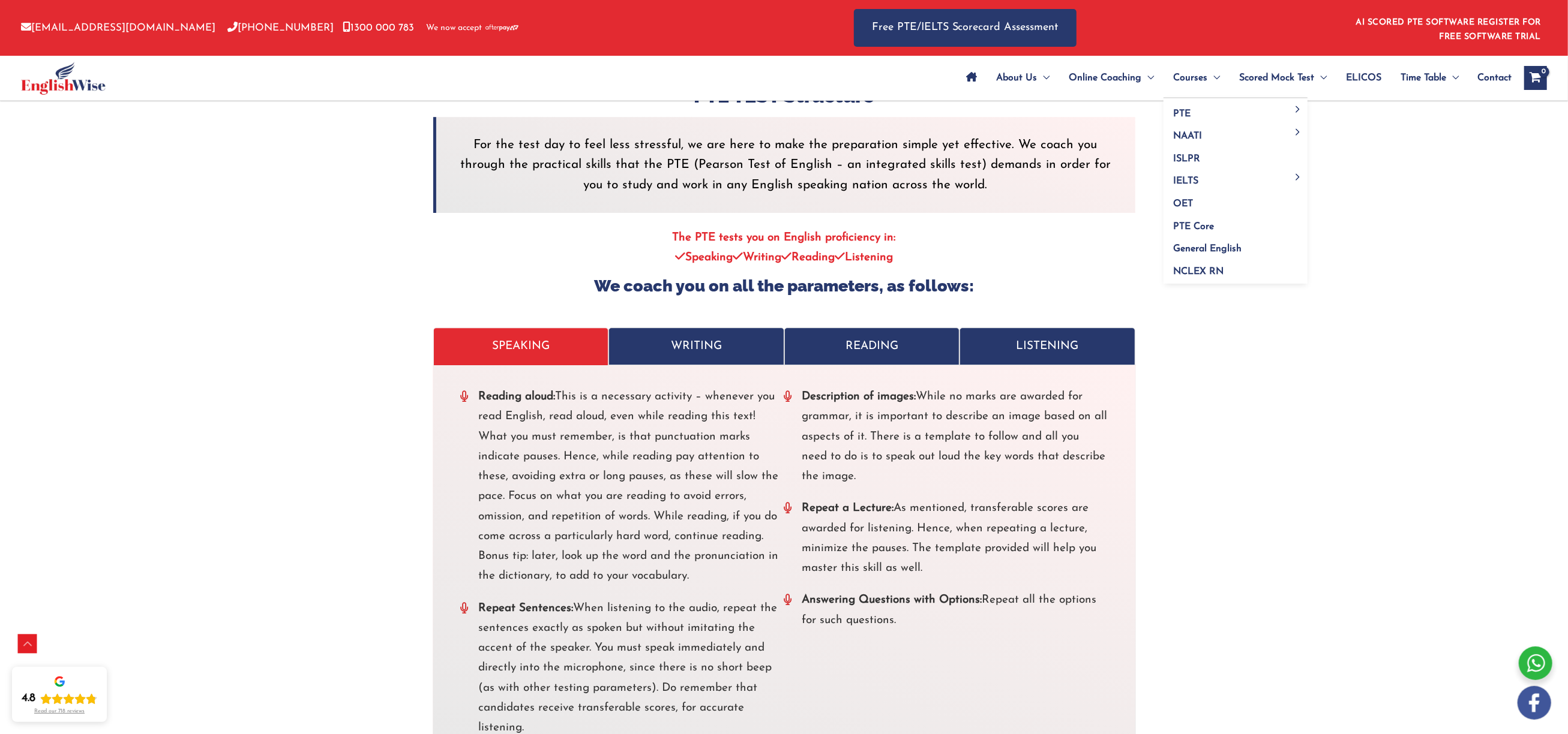
scroll to position [3751, 0]
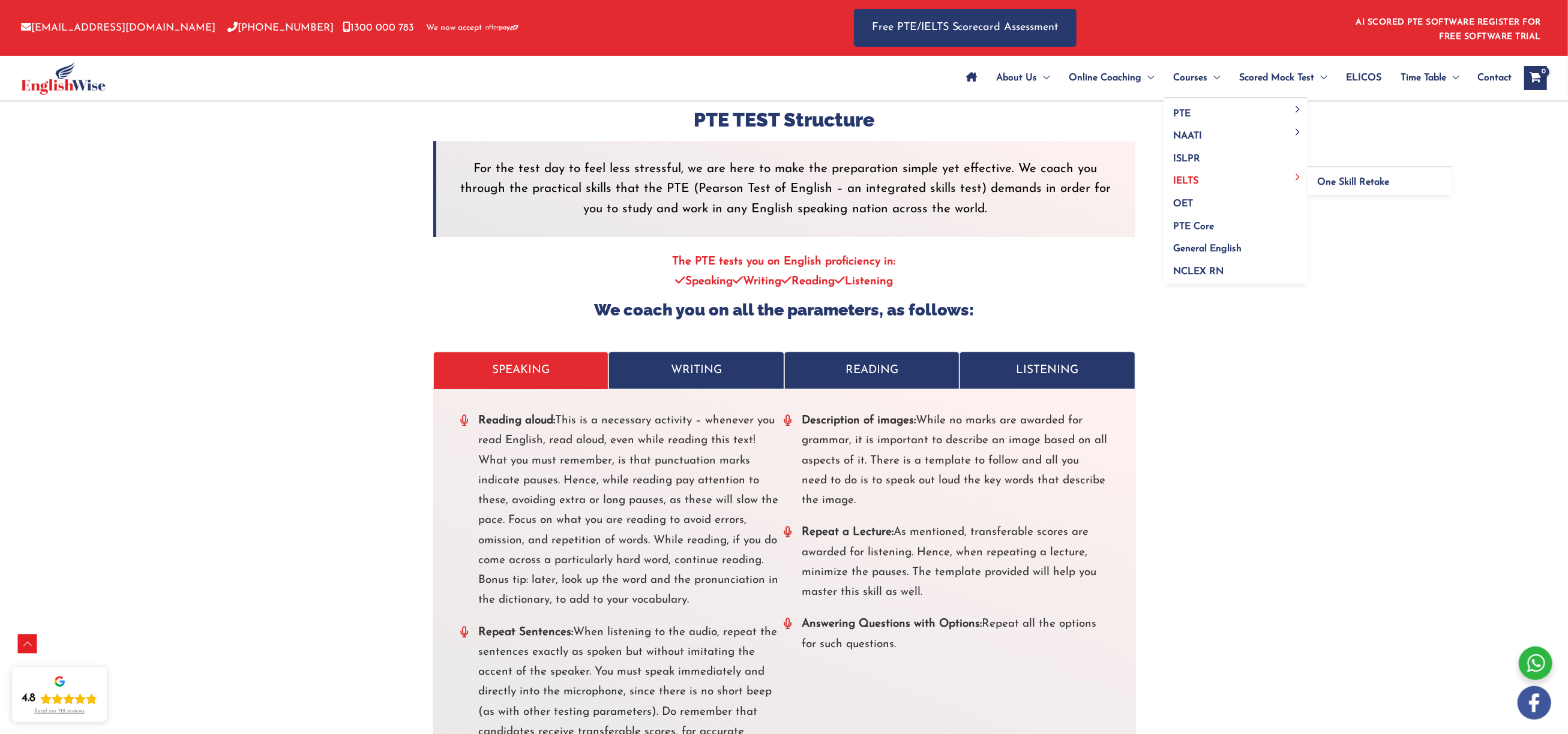
click at [1204, 181] on link "IELTS" at bounding box center [1235, 177] width 144 height 22
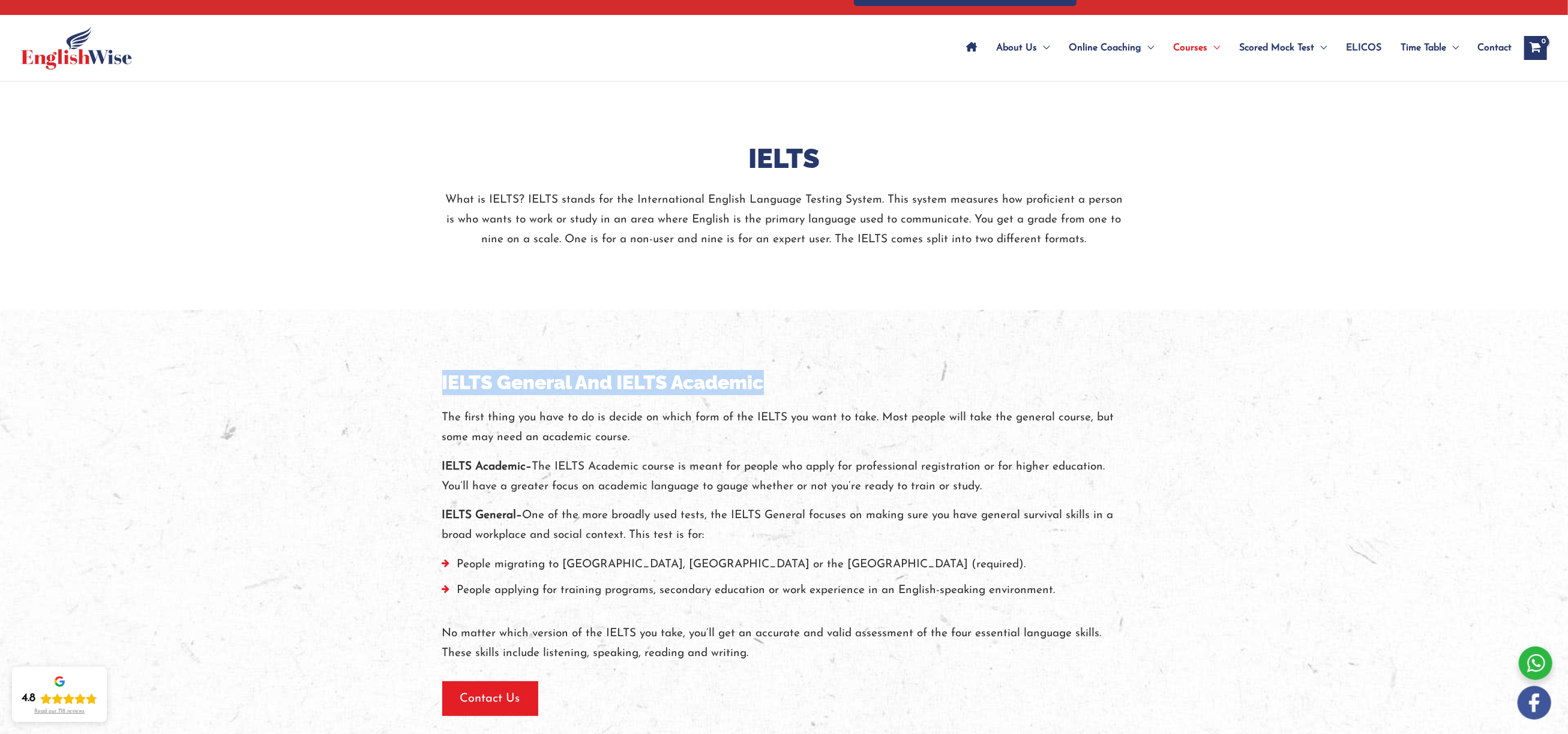
drag, startPoint x: 763, startPoint y: 382, endPoint x: 368, endPoint y: 385, distance: 395.0
click at [424, 385] on div "IELTS General And IELTS Academic The first thing you have to do is decide on wh…" at bounding box center [784, 544] width 720 height 467
